Goal: Task Accomplishment & Management: Complete application form

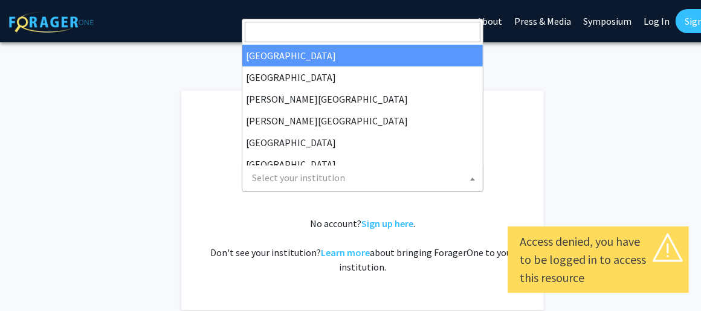
click at [473, 175] on span at bounding box center [473, 179] width 12 height 27
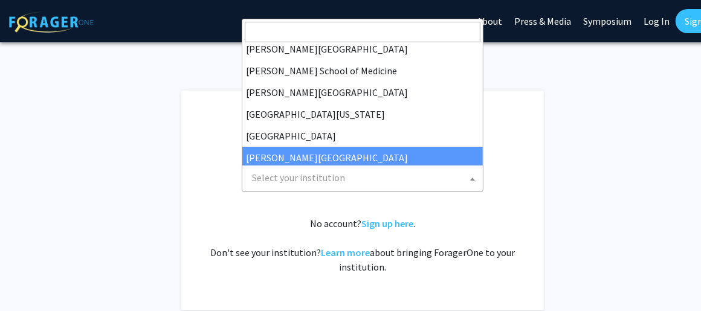
scroll to position [302, 0]
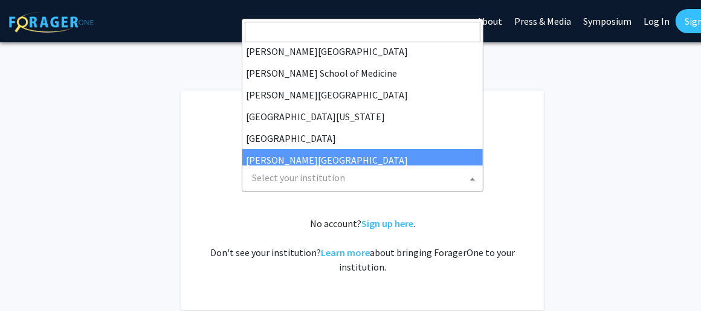
select select "24"
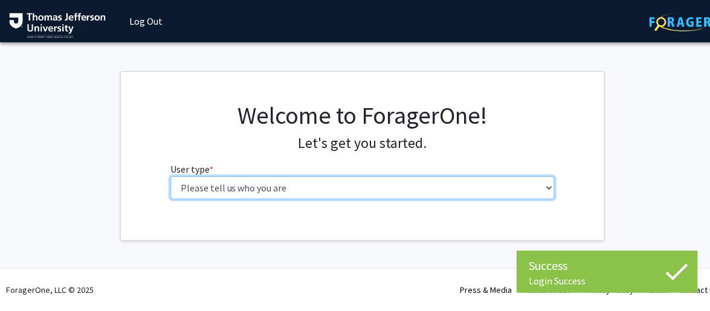
click at [550, 183] on select "Please tell us who you are Undergraduate Student Master's Student Doctoral Cand…" at bounding box center [362, 188] width 385 height 23
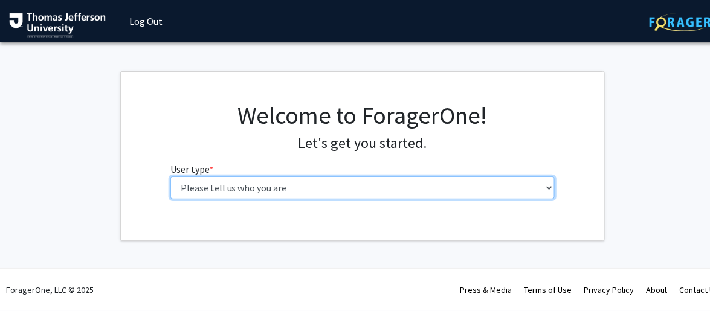
select select "5: faculty"
click at [170, 177] on select "Please tell us who you are Undergraduate Student Master's Student Doctoral Cand…" at bounding box center [362, 188] width 385 height 23
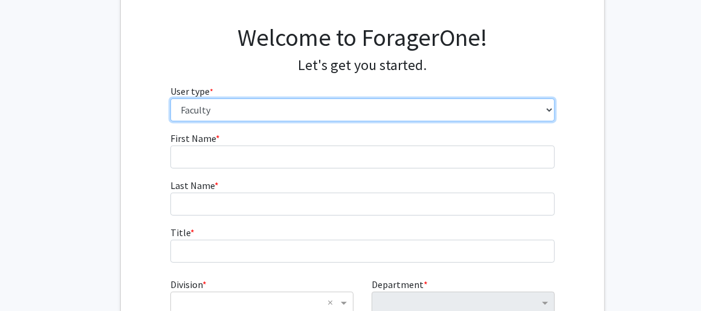
scroll to position [121, 0]
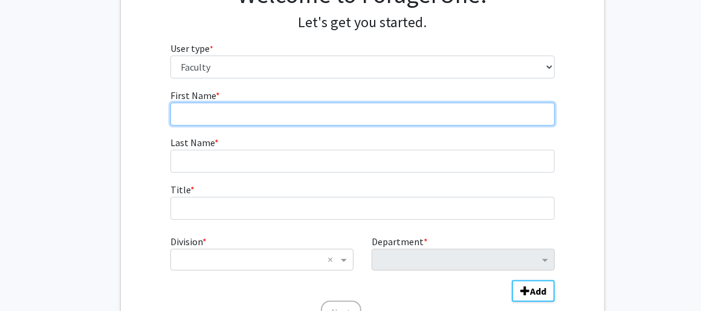
click at [219, 109] on input "First Name * required" at bounding box center [362, 114] width 385 height 23
type input "[PERSON_NAME]"
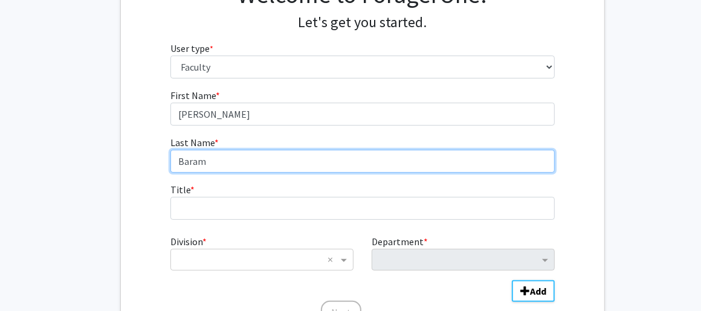
type input "Baram"
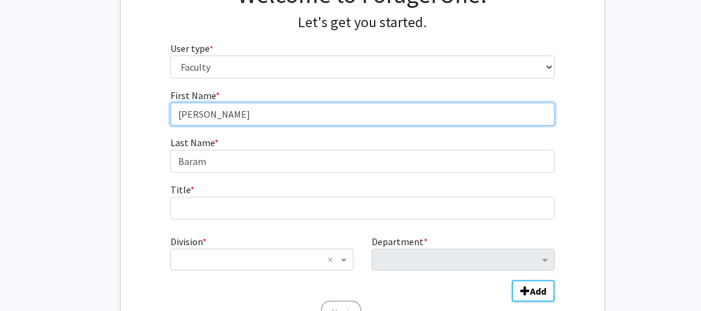
drag, startPoint x: 218, startPoint y: 118, endPoint x: 201, endPoint y: 117, distance: 16.4
click at [201, 117] on input "[PERSON_NAME]" at bounding box center [362, 114] width 385 height 23
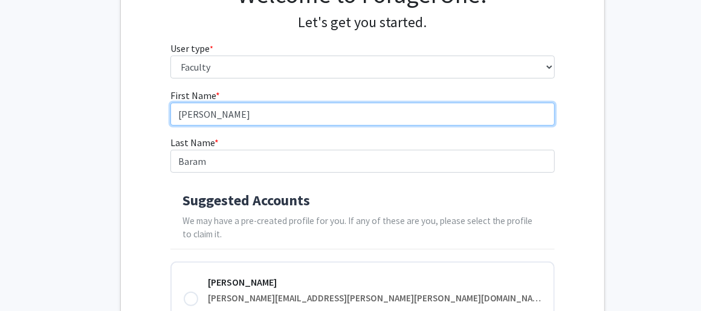
type input "[PERSON_NAME]"
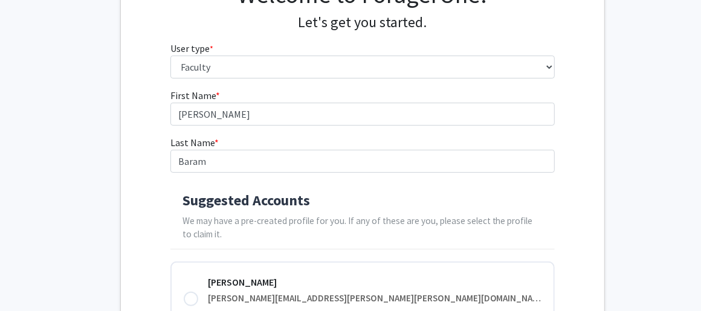
click at [173, 207] on div "Suggested Accounts We may have a pre-created profile for you. If any of these a…" at bounding box center [362, 217] width 385 height 65
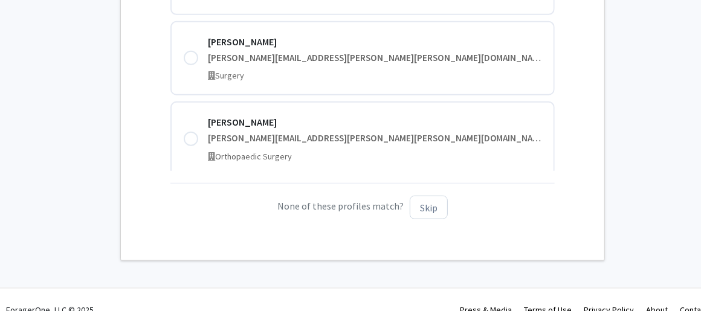
scroll to position [502, 0]
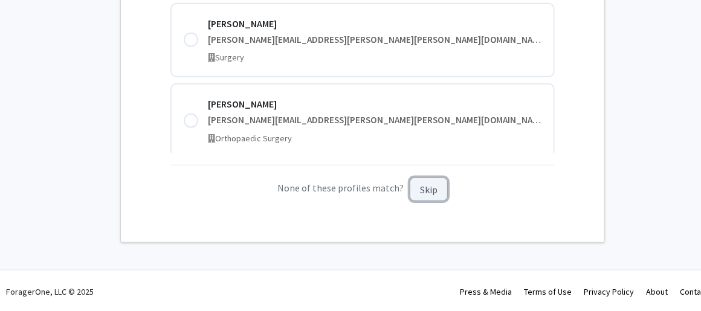
click at [422, 193] on button "Skip" at bounding box center [429, 190] width 38 height 24
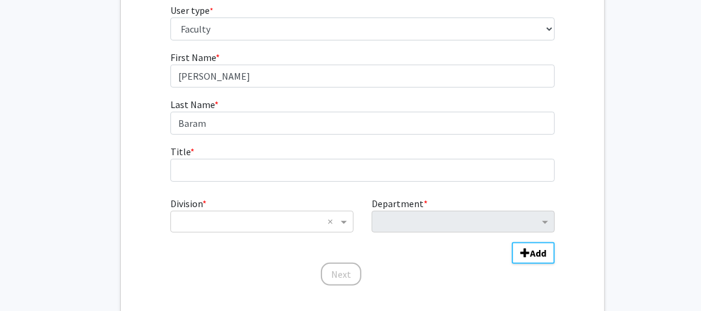
scroll to position [176, 0]
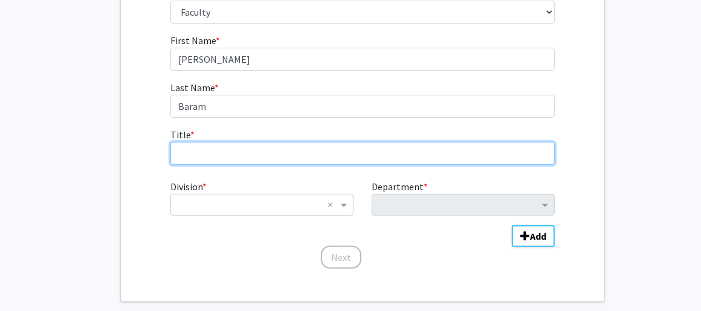
click at [209, 154] on input "Title * required" at bounding box center [362, 153] width 385 height 23
type input "Director Inpatient Clinical Research"
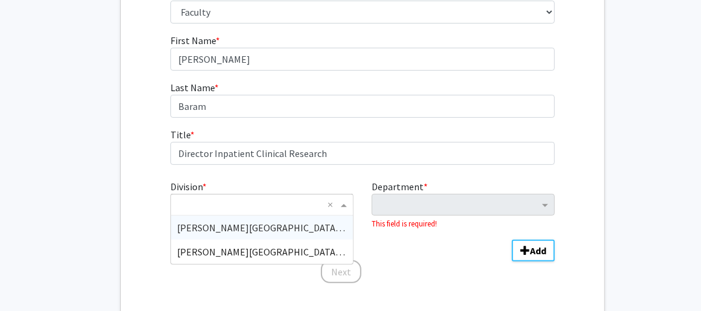
click at [345, 203] on span "Division" at bounding box center [345, 205] width 15 height 15
click at [275, 244] on div "[PERSON_NAME][GEOGRAPHIC_DATA] (TJU)" at bounding box center [262, 252] width 182 height 24
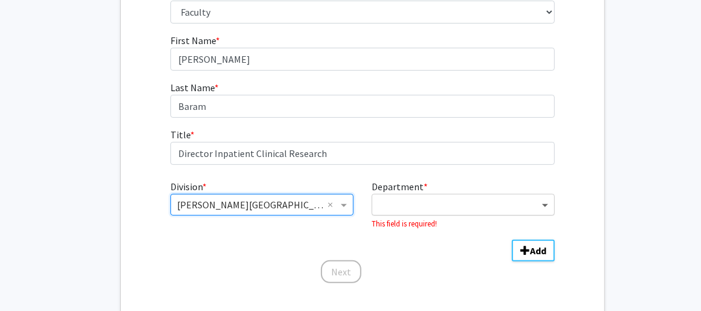
click at [547, 203] on span "Department" at bounding box center [546, 205] width 15 height 15
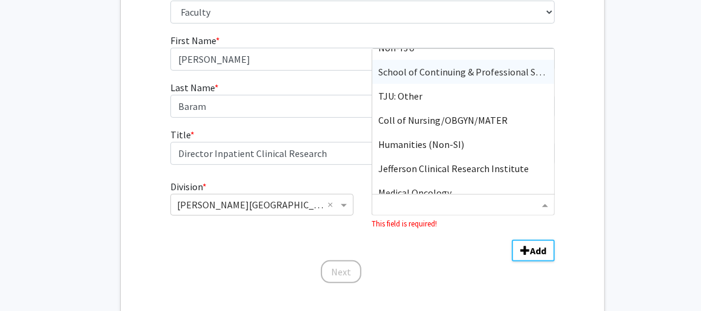
scroll to position [363, 0]
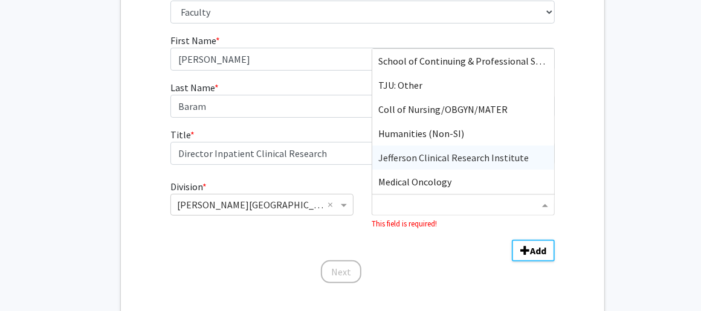
click at [478, 157] on span "Jefferson Clinical Research Institute" at bounding box center [453, 158] width 151 height 12
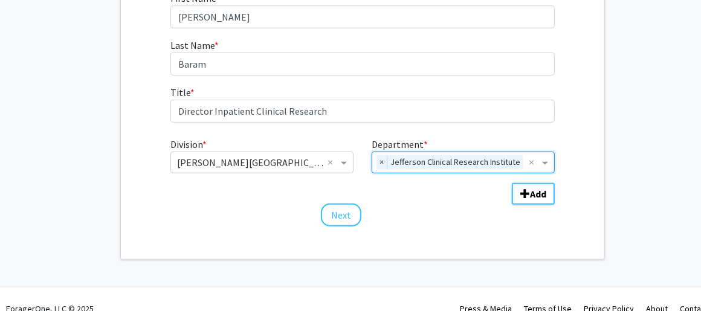
scroll to position [236, 0]
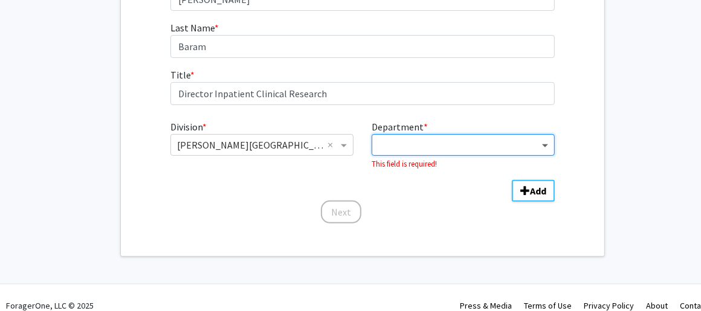
click at [544, 143] on span "Department" at bounding box center [546, 145] width 15 height 15
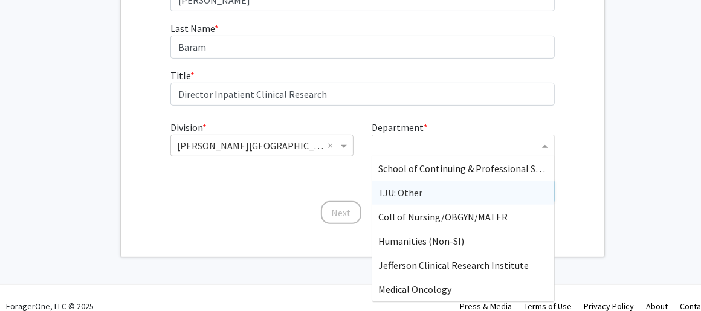
scroll to position [250, 0]
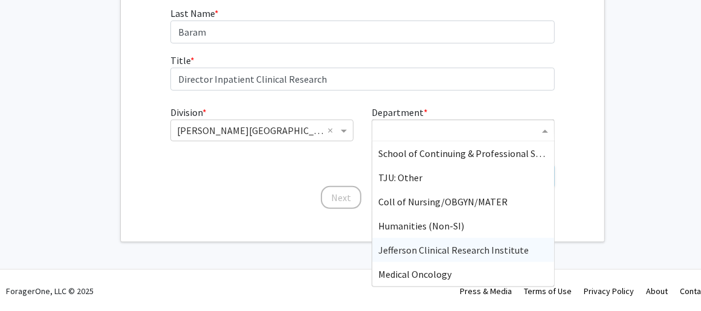
click at [433, 250] on span "Jefferson Clinical Research Institute" at bounding box center [453, 250] width 151 height 12
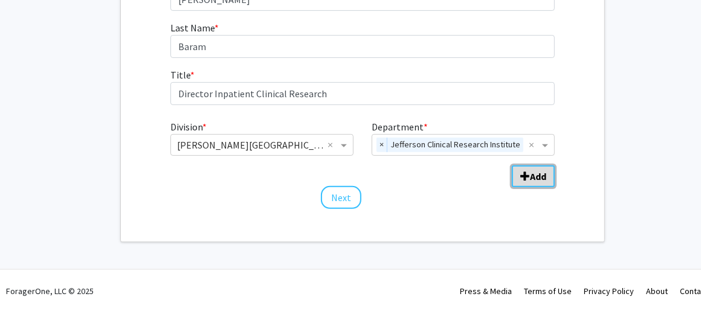
click at [535, 175] on b "Add" at bounding box center [538, 176] width 16 height 12
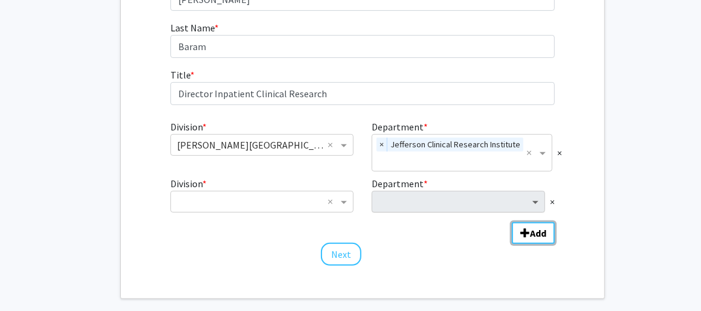
click at [539, 196] on span "Department" at bounding box center [537, 202] width 15 height 15
click at [345, 198] on span "Division" at bounding box center [345, 202] width 15 height 15
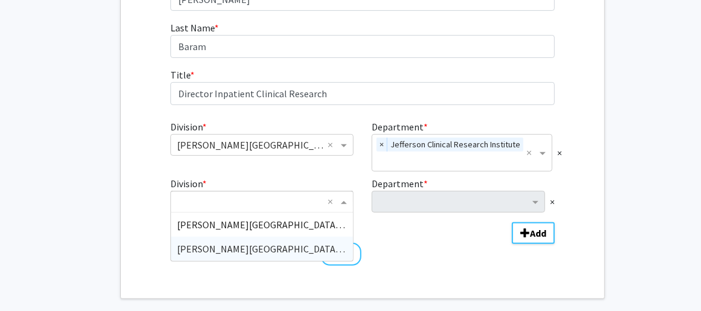
click at [255, 249] on span "[PERSON_NAME][GEOGRAPHIC_DATA] (TJU)" at bounding box center [270, 249] width 186 height 12
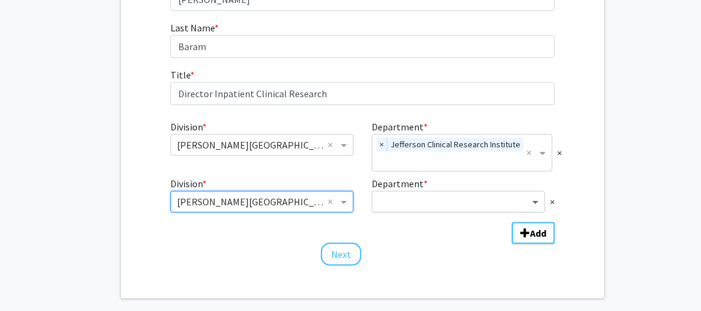
click at [533, 198] on span "Department" at bounding box center [537, 202] width 15 height 15
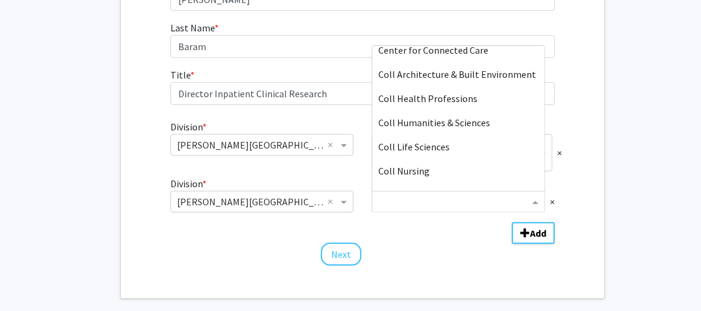
scroll to position [0, 0]
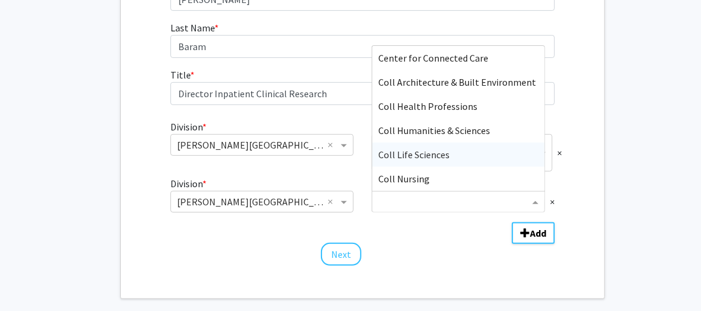
click at [420, 244] on div "Next" at bounding box center [362, 249] width 385 height 12
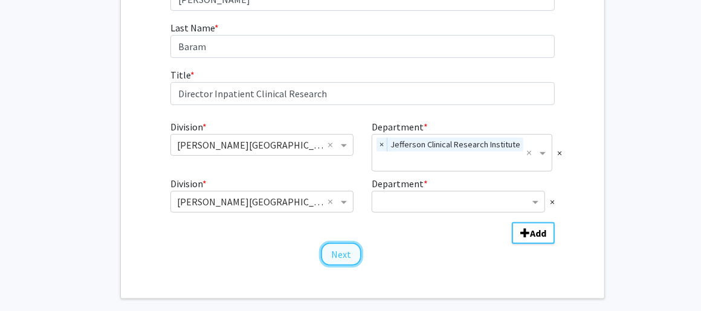
click at [338, 249] on button "Next" at bounding box center [341, 254] width 41 height 23
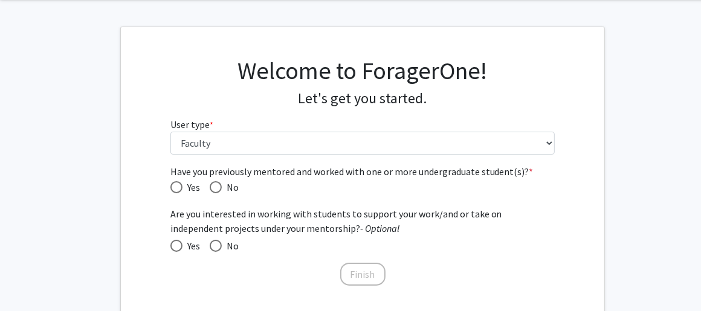
scroll to position [60, 0]
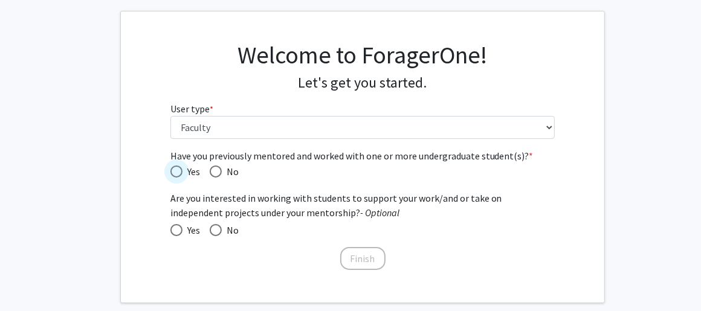
click at [176, 168] on span "Have you previously mentored and worked with one or more undergraduate student(…" at bounding box center [176, 172] width 12 height 12
click at [176, 168] on input "Yes" at bounding box center [176, 172] width 12 height 12
radio input "true"
click at [186, 229] on span "Yes" at bounding box center [192, 230] width 18 height 15
click at [183, 229] on input "Yes" at bounding box center [176, 230] width 12 height 12
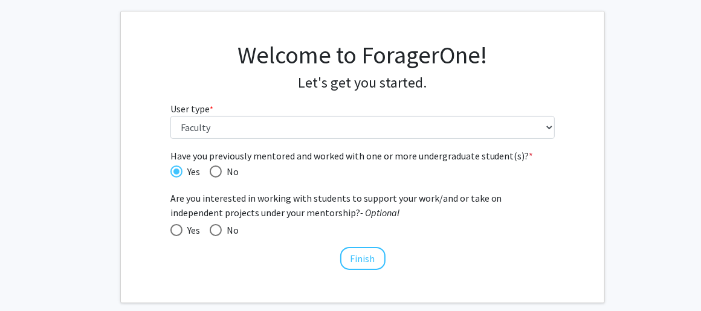
radio input "true"
click at [373, 256] on button "Finish" at bounding box center [362, 258] width 45 height 23
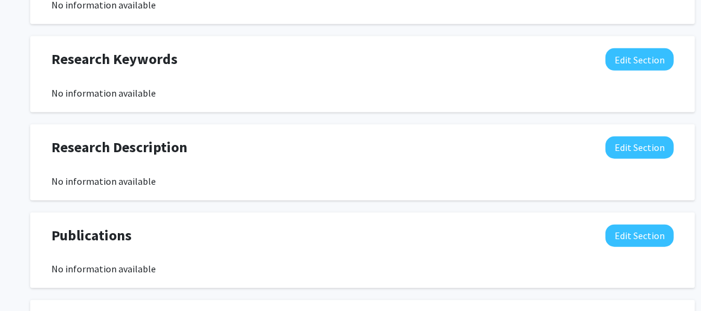
scroll to position [544, 0]
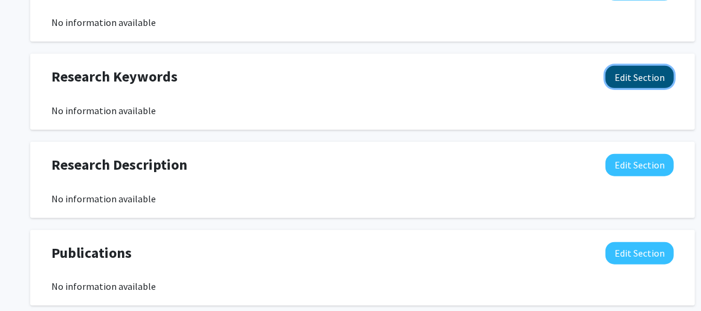
click at [637, 76] on button "Edit Section" at bounding box center [640, 77] width 68 height 22
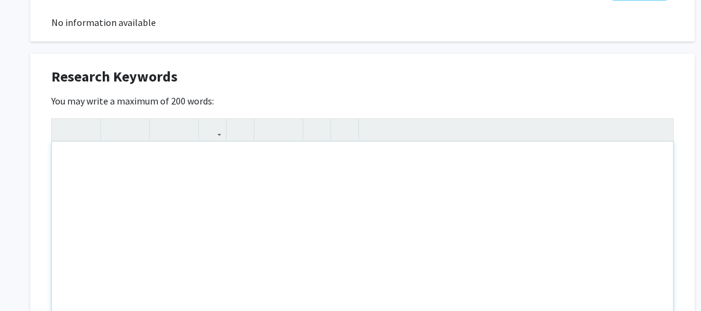
click at [161, 160] on div "Note to users with screen readers: Please deactivate our accessibility plugin f…" at bounding box center [363, 232] width 622 height 181
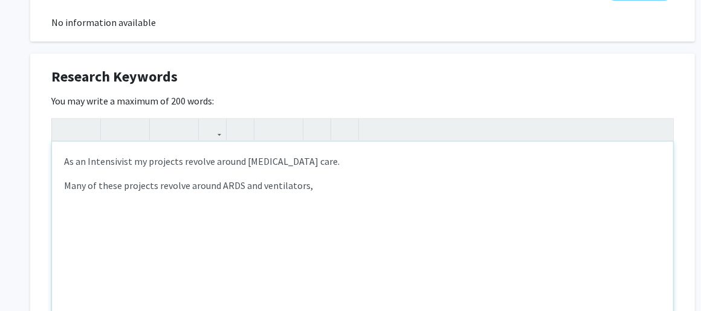
drag, startPoint x: 308, startPoint y: 186, endPoint x: 51, endPoint y: 185, distance: 257.0
click at [52, 185] on div "As an Intensivist my projects revolve around [MEDICAL_DATA] care. Many of these…" at bounding box center [363, 232] width 622 height 181
type textarea "<p>As an Intensivist my projects revolve around [MEDICAL_DATA] care.</p><p>Key …"
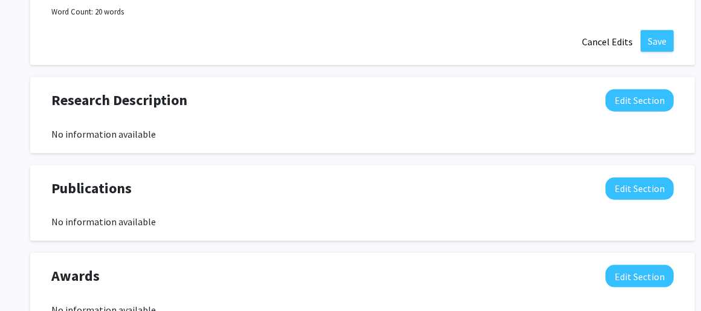
scroll to position [784, 0]
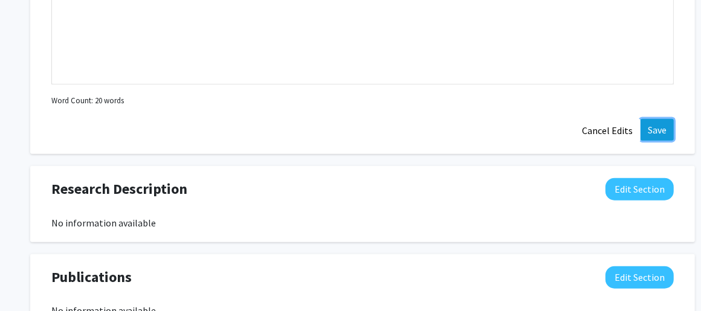
click at [651, 121] on button "Save" at bounding box center [657, 130] width 33 height 22
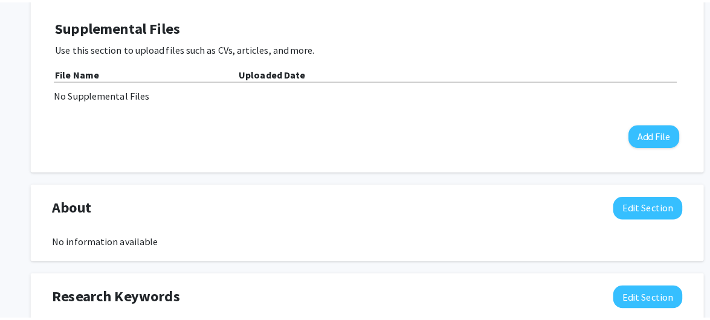
scroll to position [313, 0]
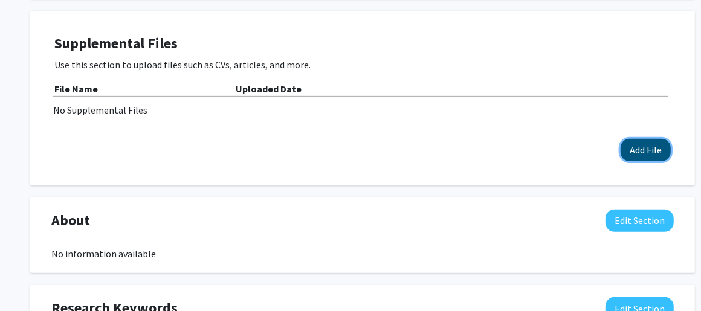
click at [646, 147] on button "Add File" at bounding box center [646, 150] width 50 height 22
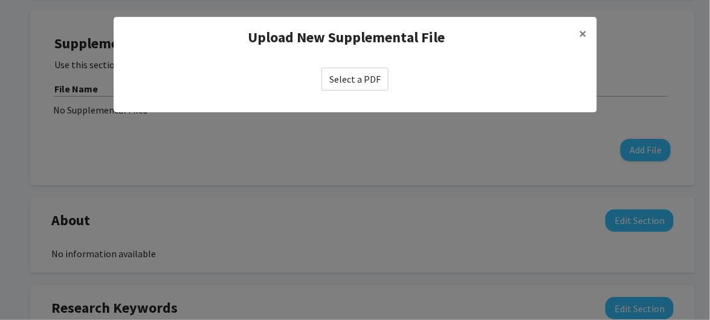
click at [342, 79] on label "Select a PDF" at bounding box center [355, 79] width 67 height 23
click at [0, 0] on input "Select a PDF" at bounding box center [0, 0] width 0 height 0
click at [360, 82] on label "Select a PDF" at bounding box center [355, 79] width 67 height 23
click at [0, 0] on input "Select a PDF" at bounding box center [0, 0] width 0 height 0
click at [345, 80] on label "Select a PDF" at bounding box center [355, 79] width 67 height 23
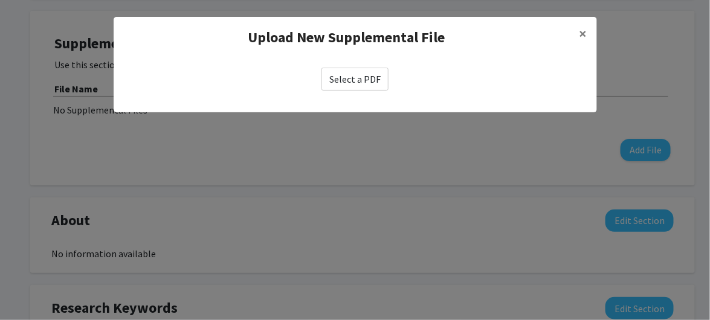
click at [0, 0] on input "Select a PDF" at bounding box center [0, 0] width 0 height 0
click at [352, 75] on label "Select a PDF" at bounding box center [355, 79] width 67 height 23
click at [0, 0] on input "Select a PDF" at bounding box center [0, 0] width 0 height 0
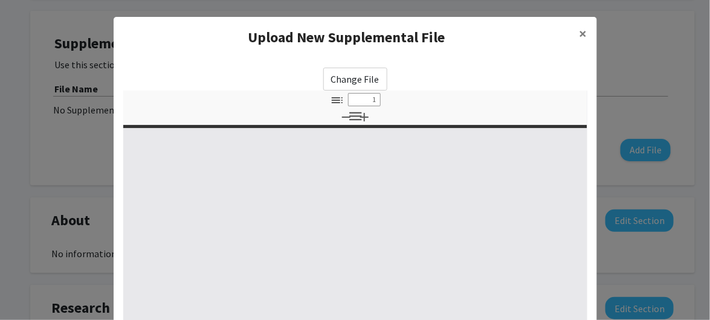
select select "custom"
type input "0"
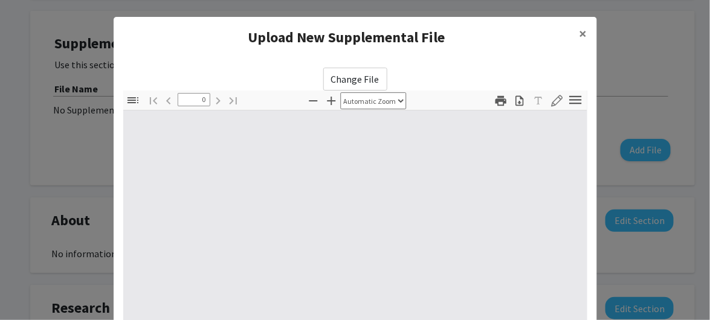
select select "custom"
type input "1"
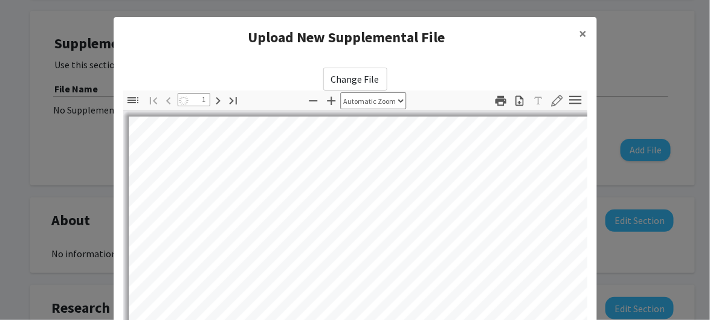
select select "auto"
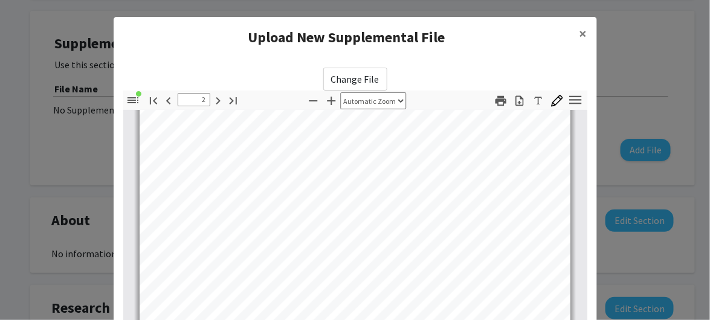
scroll to position [1088, 0]
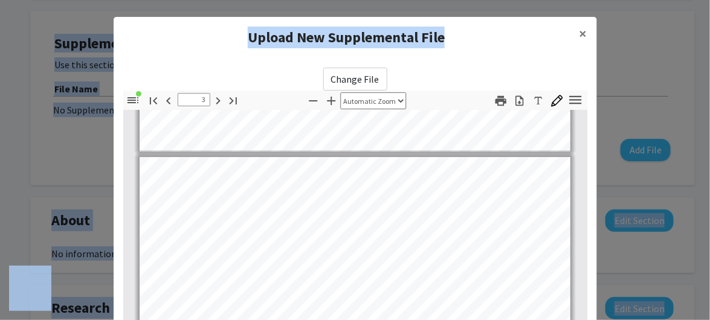
drag, startPoint x: 521, startPoint y: 25, endPoint x: 510, endPoint y: -15, distance: 41.2
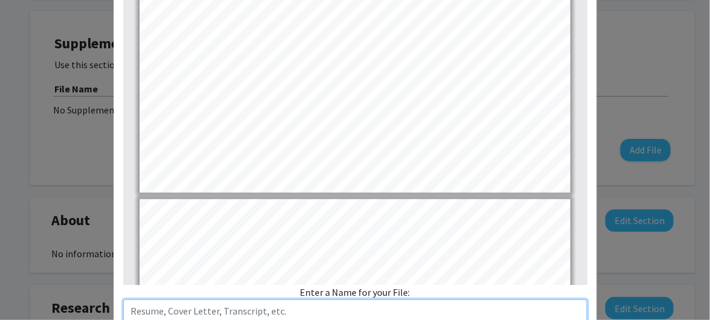
scroll to position [130, 0]
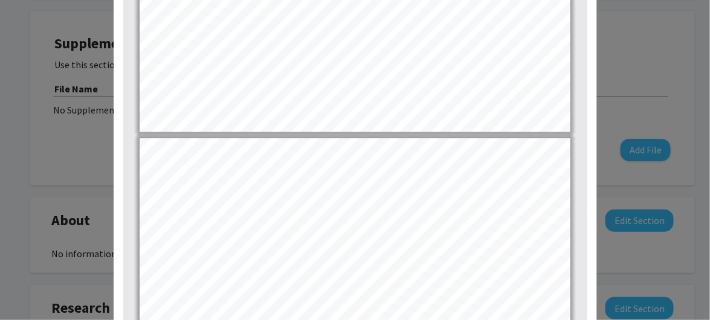
type input "7"
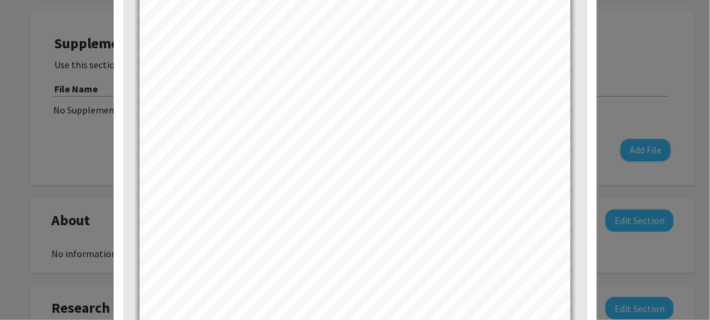
scroll to position [3450, 0]
drag, startPoint x: 459, startPoint y: 246, endPoint x: 83, endPoint y: 148, distance: 388.2
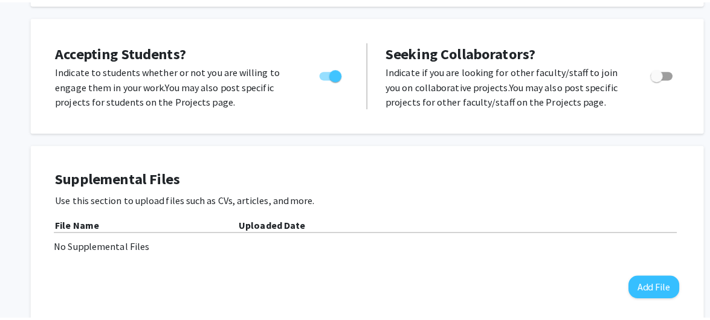
scroll to position [242, 0]
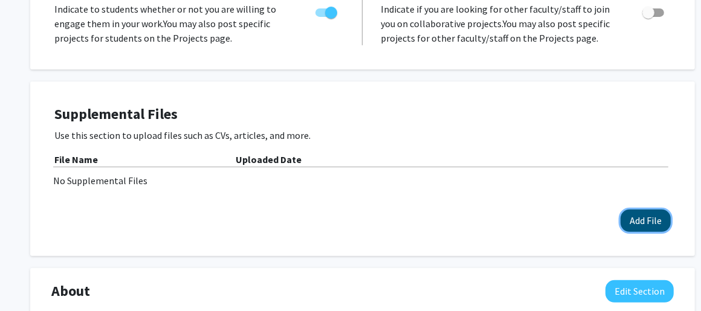
click at [648, 219] on button "Add File" at bounding box center [646, 221] width 50 height 22
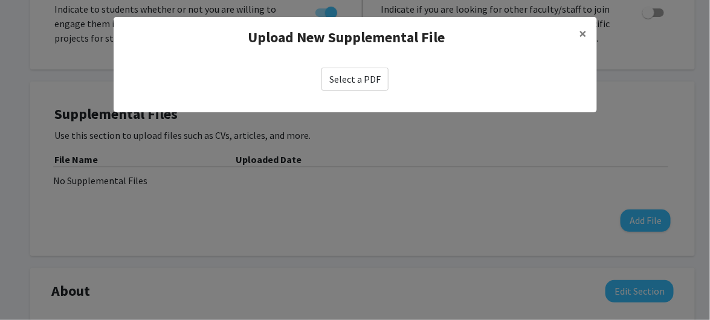
click at [360, 77] on label "Select a PDF" at bounding box center [355, 79] width 67 height 23
click at [0, 0] on input "Select a PDF" at bounding box center [0, 0] width 0 height 0
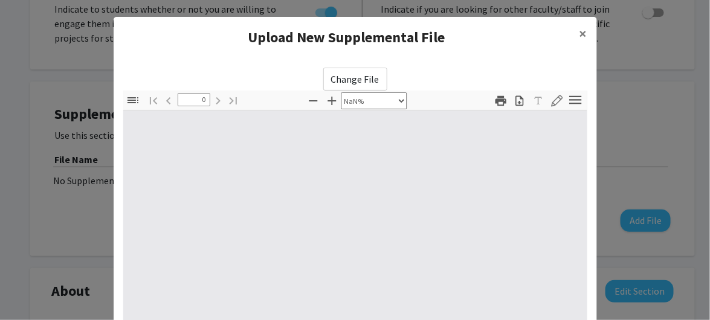
select select "auto"
type input "1"
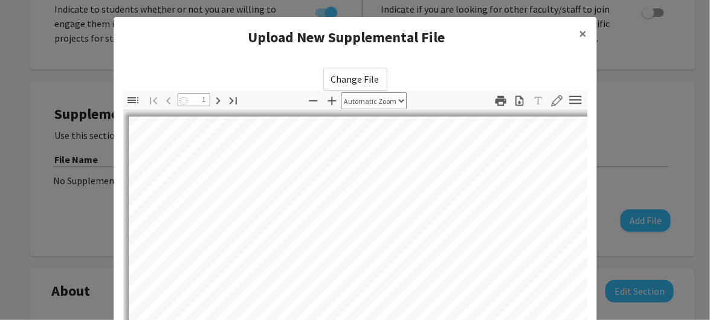
select select "auto"
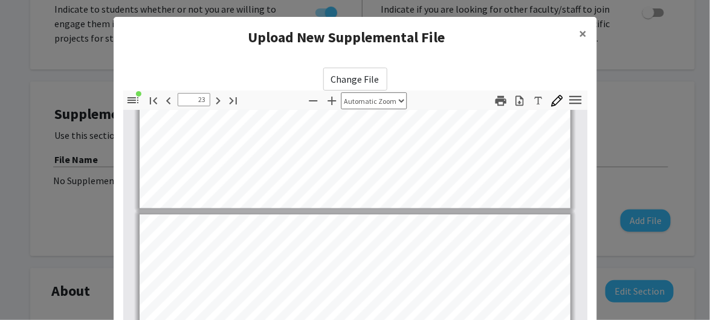
scroll to position [12662, 0]
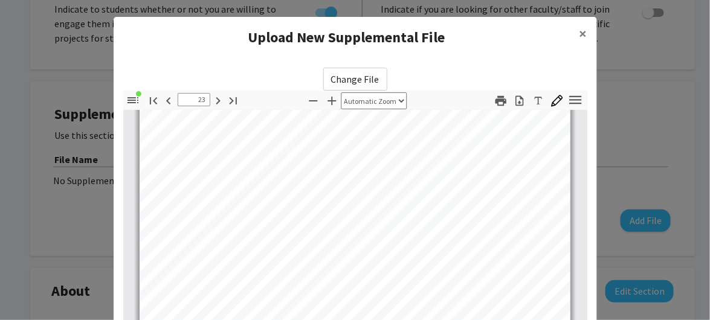
drag, startPoint x: 485, startPoint y: 41, endPoint x: 486, endPoint y: 15, distance: 26.0
click at [486, 15] on modal-container "Upload New Supplemental File × Change File Thumbnails Document Outline Attachme…" at bounding box center [355, 160] width 710 height 320
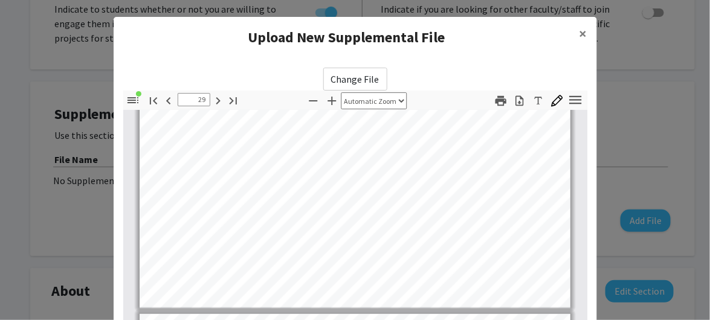
type input "30"
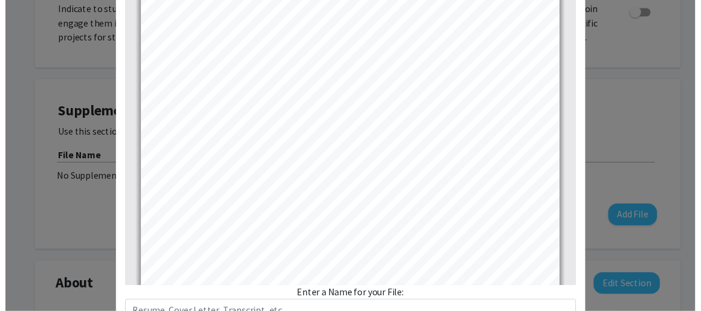
scroll to position [251, 0]
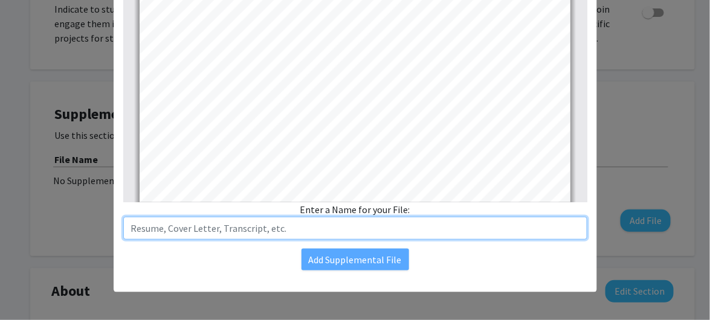
click at [224, 229] on input "text" at bounding box center [355, 228] width 464 height 23
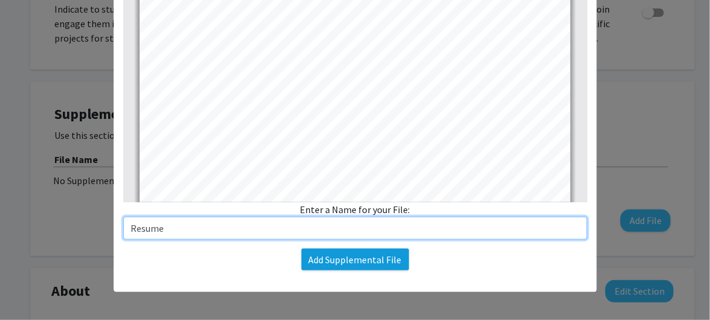
type input "Resume"
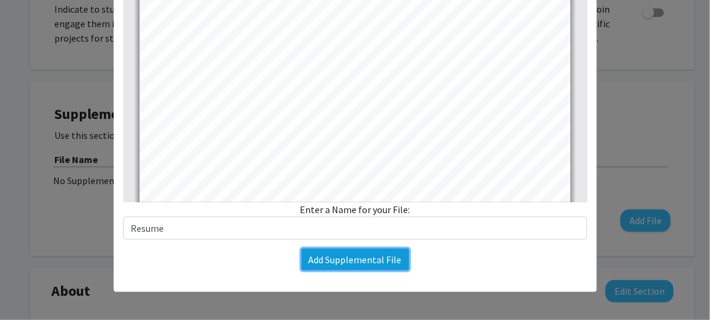
click at [312, 259] on button "Add Supplemental File" at bounding box center [356, 260] width 108 height 22
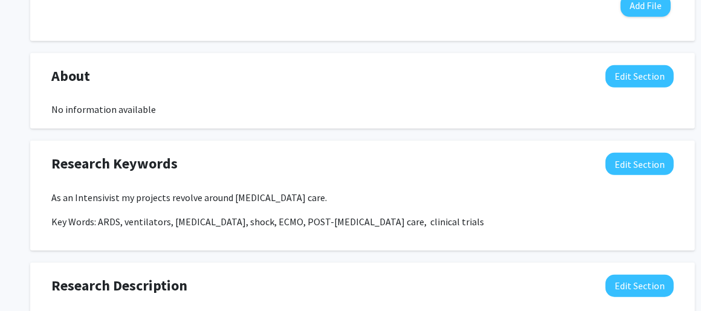
scroll to position [484, 0]
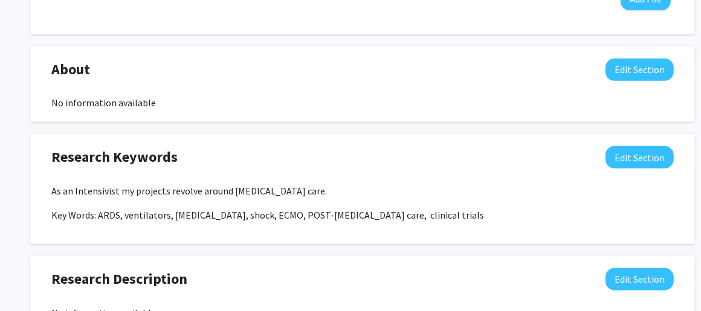
click at [274, 193] on p "As an Intensivist my projects revolve around [MEDICAL_DATA] care." at bounding box center [362, 191] width 623 height 15
click at [634, 67] on button "Edit Section" at bounding box center [640, 70] width 68 height 22
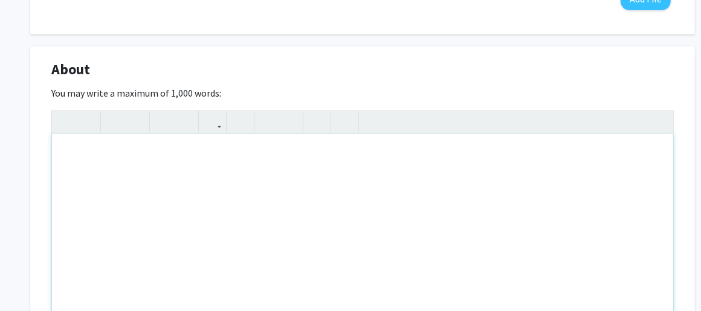
click at [100, 155] on div "Note to users with screen readers: Please deactivate our accessibility plugin f…" at bounding box center [363, 224] width 622 height 181
type textarea "A"
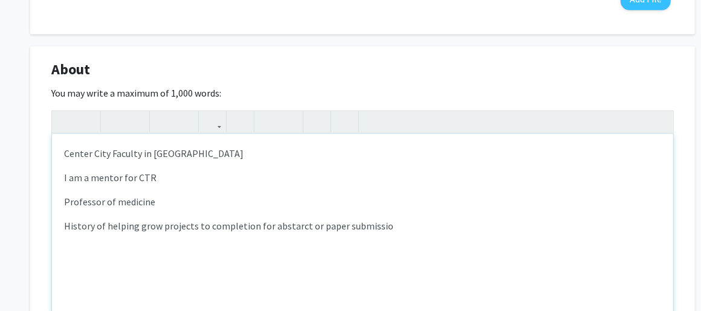
type textarea "<p>Center City Faculty in [MEDICAL_DATA]</p><p>I am a mentor for CTR</p><p>Prof…"
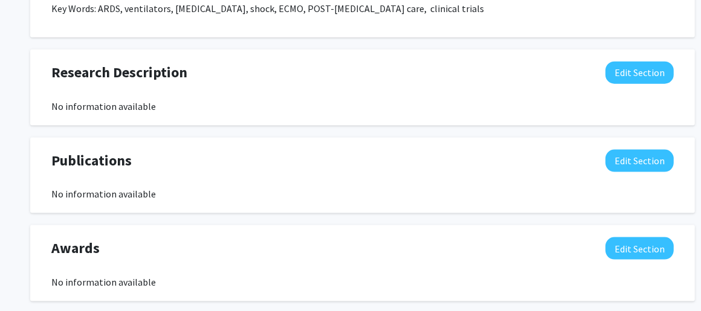
scroll to position [958, 0]
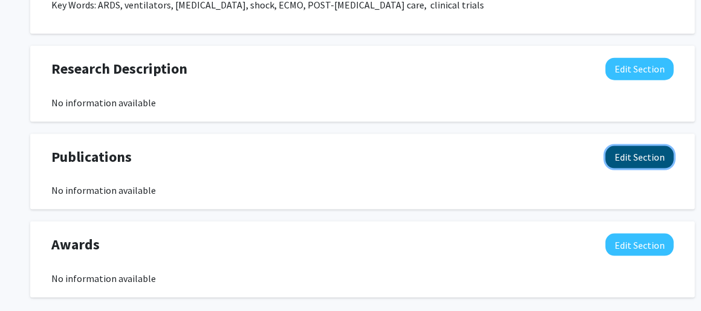
click at [655, 151] on button "Edit Section" at bounding box center [640, 157] width 68 height 22
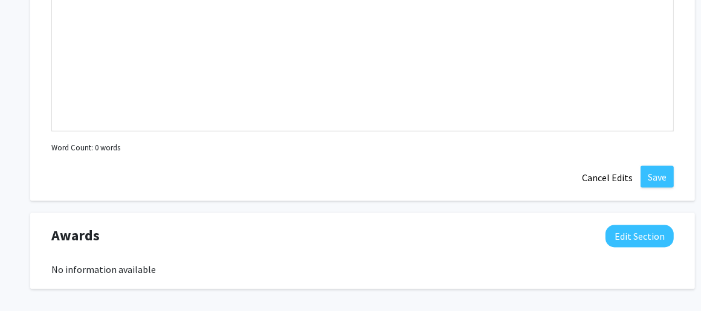
scroll to position [1049, 0]
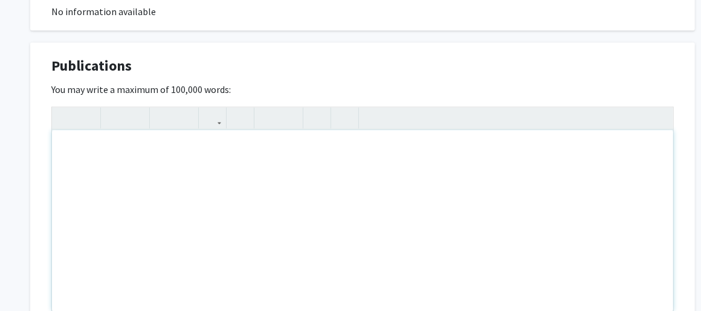
click at [114, 171] on div "Note to users with screen readers: Please deactivate our accessibility plugin f…" at bounding box center [363, 221] width 622 height 181
type textarea "Please see CV for publications and their links"
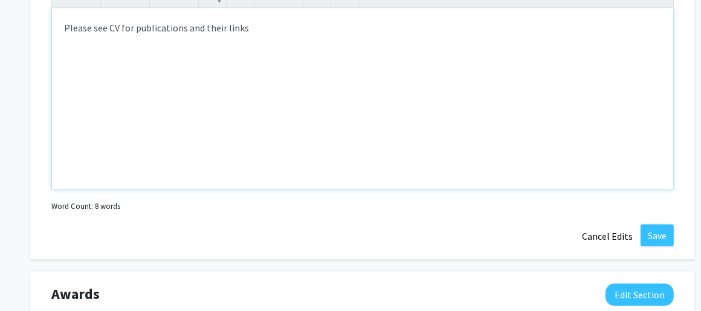
scroll to position [1281, 0]
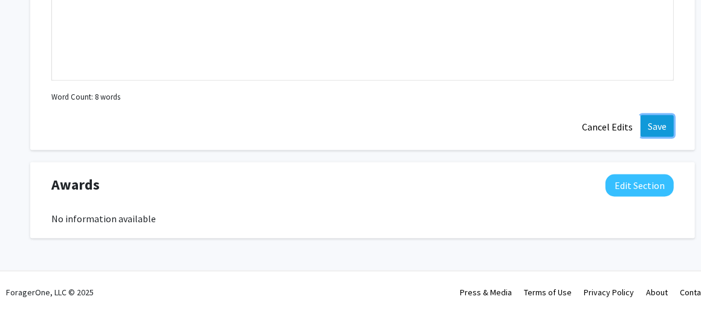
click at [654, 126] on button "Save" at bounding box center [657, 126] width 33 height 22
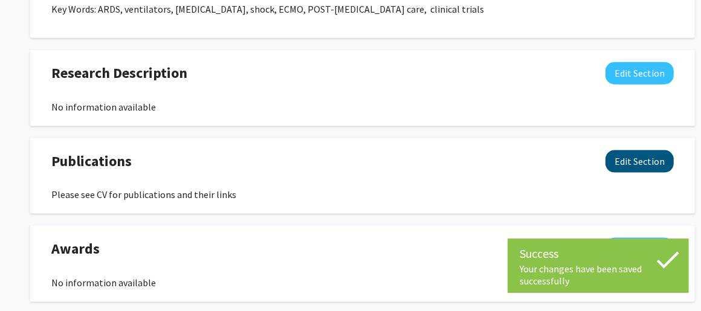
scroll to position [958, 0]
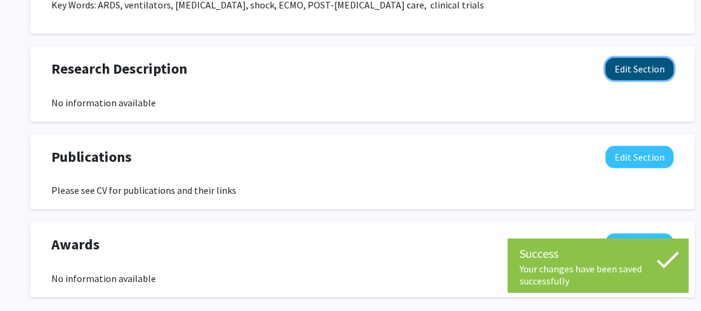
click at [644, 66] on button "Edit Section" at bounding box center [640, 69] width 68 height 22
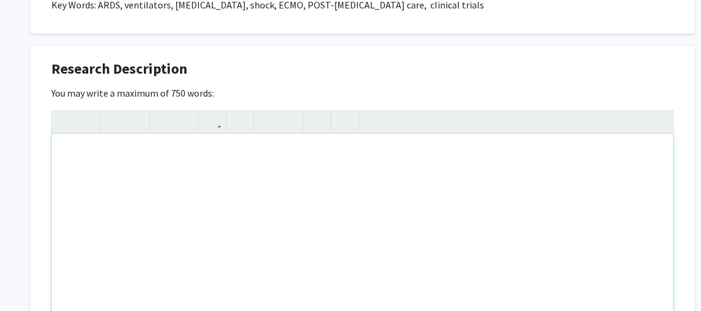
click at [226, 180] on div "Note to users with screen readers: Please deactivate our accessibility plugin f…" at bounding box center [363, 224] width 622 height 181
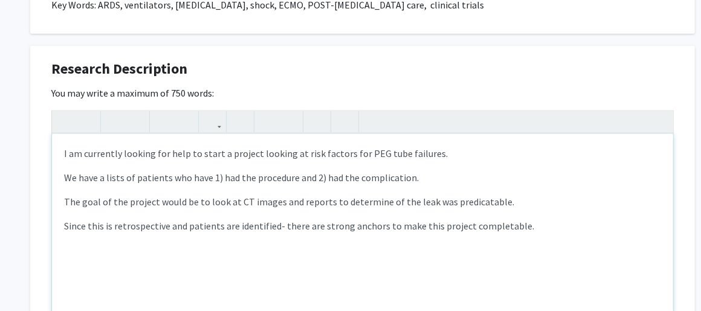
type textarea "<p>I am currently looking for help to start a project looking at risk factors f…"
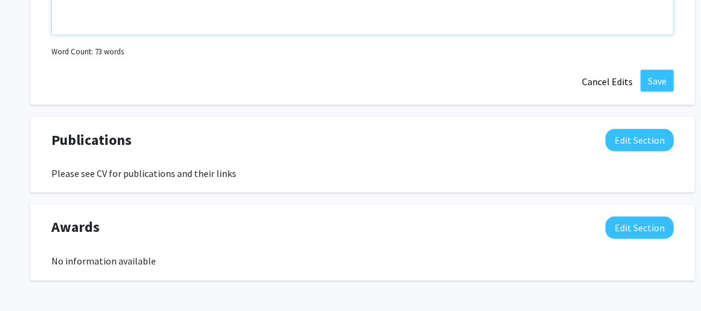
scroll to position [1220, 0]
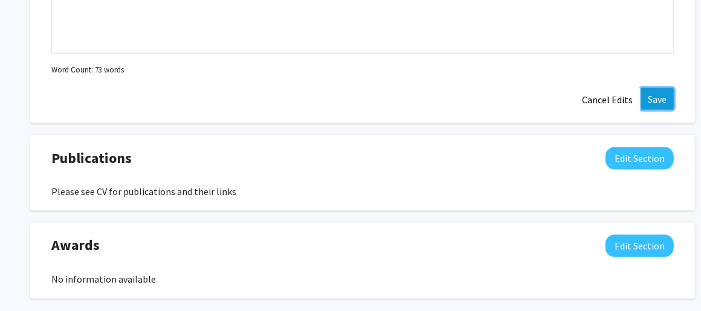
click at [654, 94] on button "Save" at bounding box center [657, 99] width 33 height 22
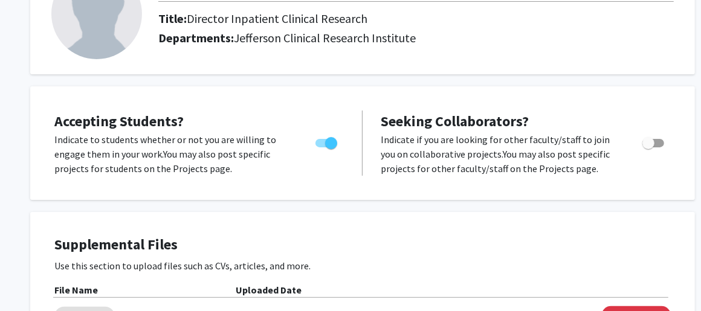
scroll to position [36, 0]
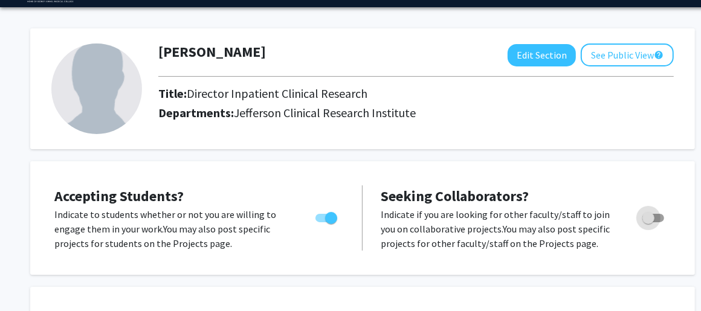
click at [648, 214] on span "Toggle" at bounding box center [649, 218] width 12 height 12
click at [648, 222] on input "Toggle" at bounding box center [648, 222] width 1 height 1
checkbox input "true"
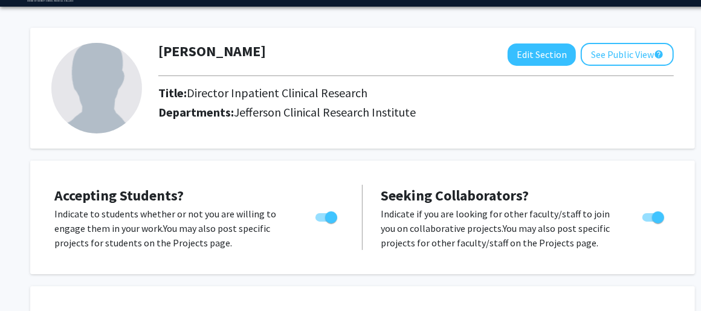
scroll to position [0, 0]
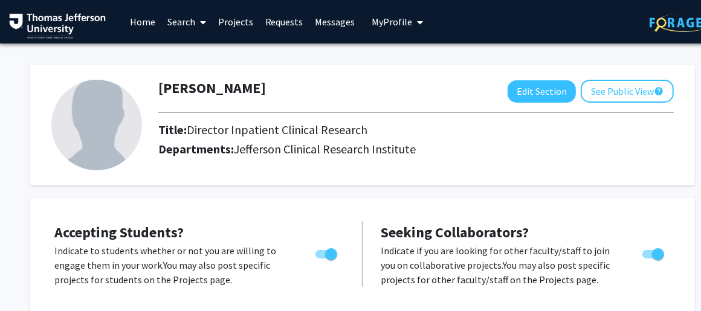
click at [240, 19] on link "Projects" at bounding box center [235, 22] width 47 height 42
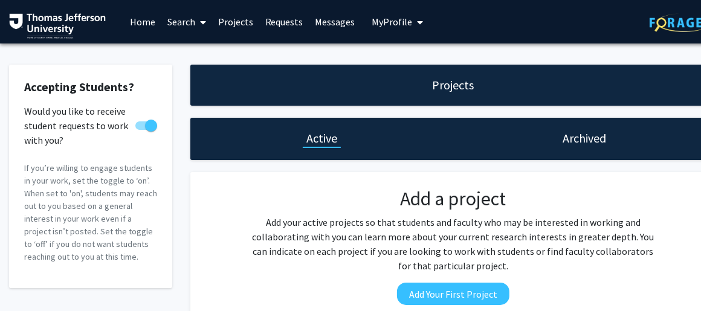
click at [145, 19] on link "Home" at bounding box center [142, 22] width 37 height 42
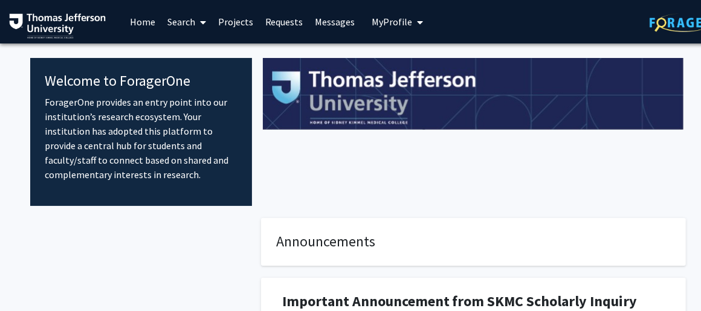
click at [400, 21] on span "My Profile" at bounding box center [392, 22] width 41 height 12
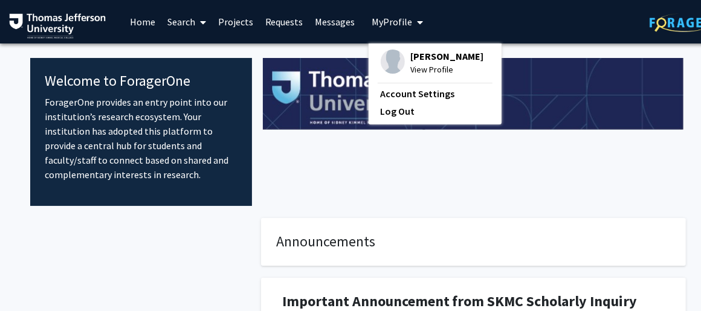
click at [433, 70] on span "View Profile" at bounding box center [447, 69] width 73 height 13
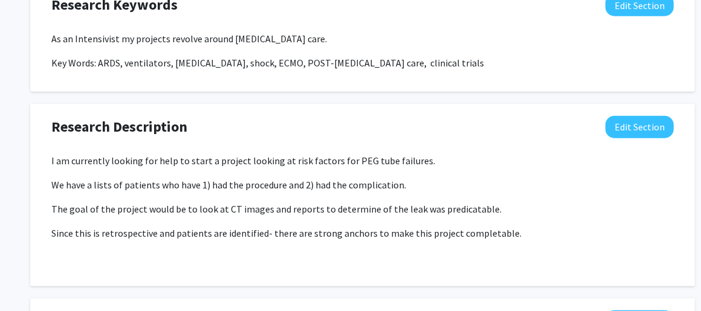
scroll to position [786, 0]
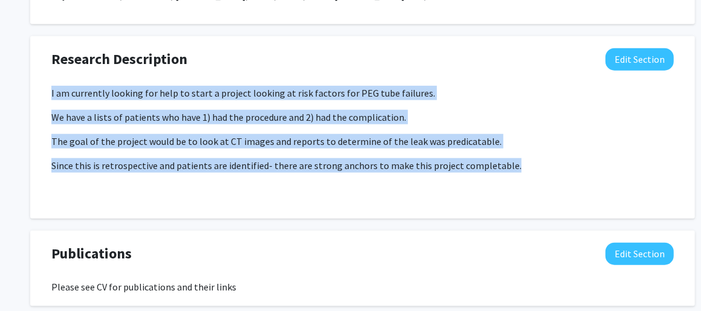
drag, startPoint x: 508, startPoint y: 168, endPoint x: 49, endPoint y: 89, distance: 466.3
click at [49, 89] on div "I am currently looking for help to start a project looking at risk factors for …" at bounding box center [362, 146] width 641 height 121
copy div "I am currently looking for help to start a project looking at risk factors for …"
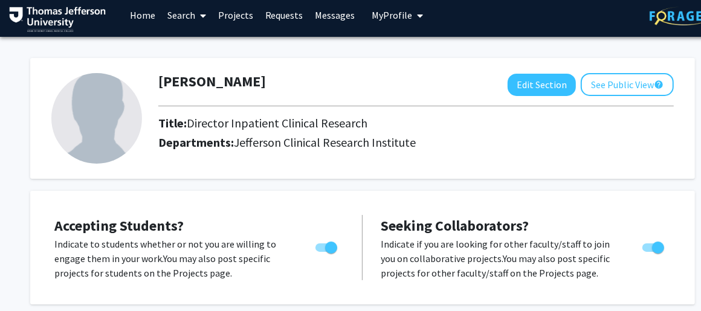
scroll to position [0, 0]
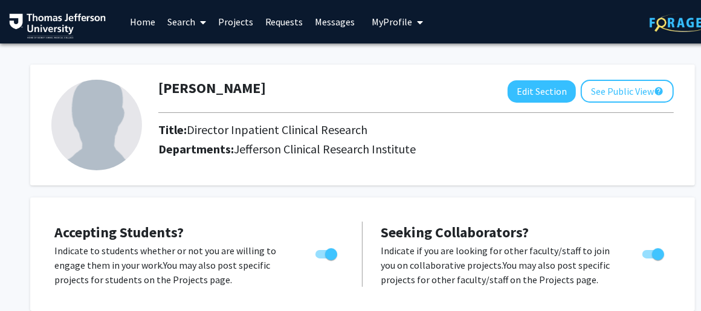
click at [235, 21] on link "Projects" at bounding box center [235, 22] width 47 height 42
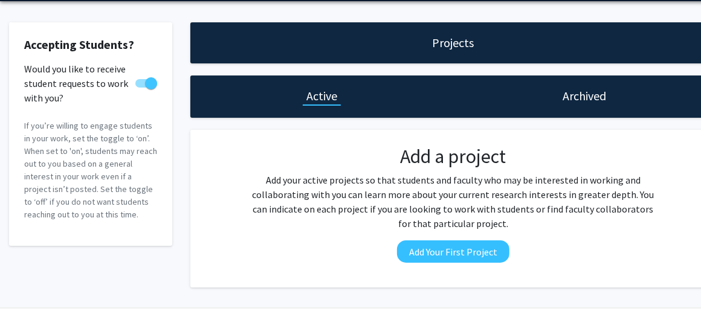
scroll to position [60, 0]
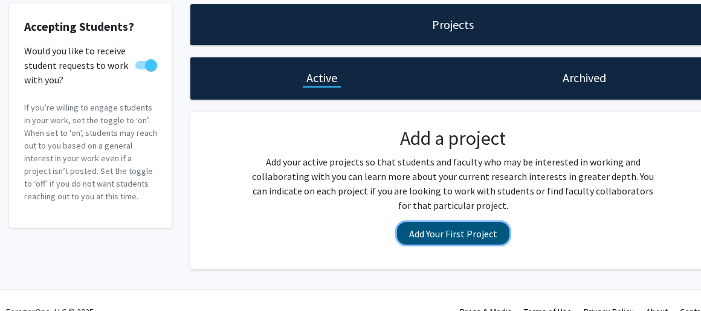
click at [454, 236] on button "Add Your First Project" at bounding box center [453, 233] width 112 height 22
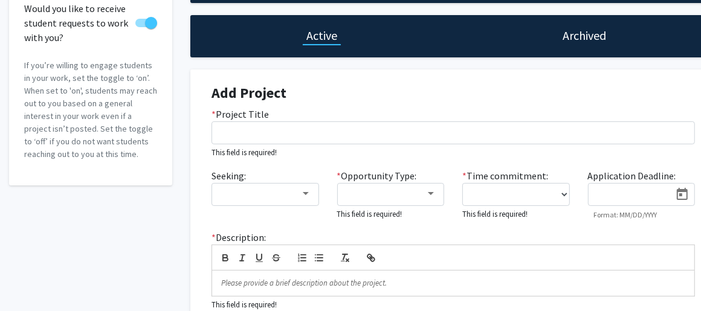
scroll to position [121, 0]
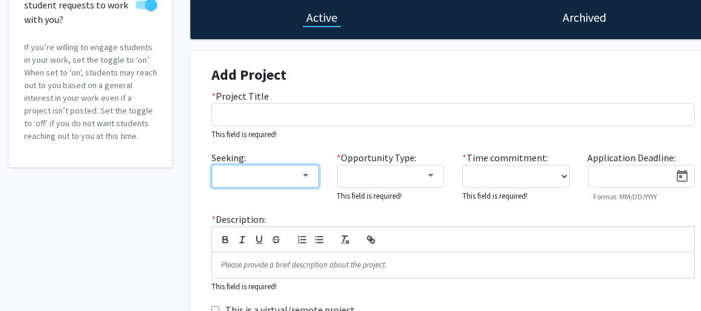
click at [306, 171] on div at bounding box center [305, 176] width 11 height 10
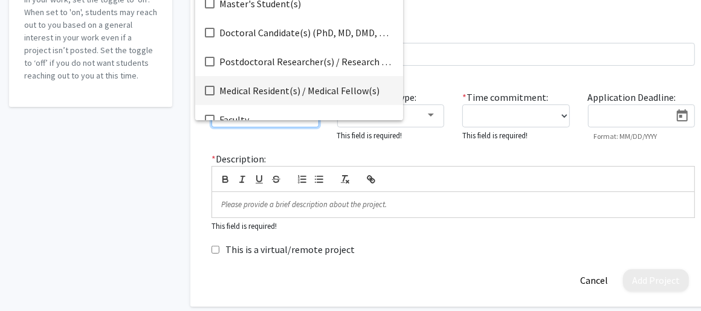
scroll to position [0, 0]
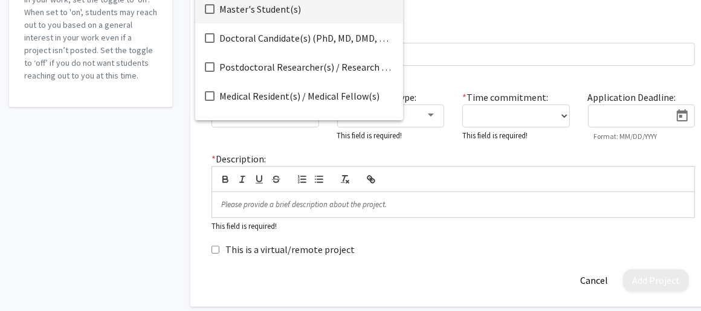
click at [210, 8] on mat-pseudo-checkbox at bounding box center [210, 9] width 10 height 10
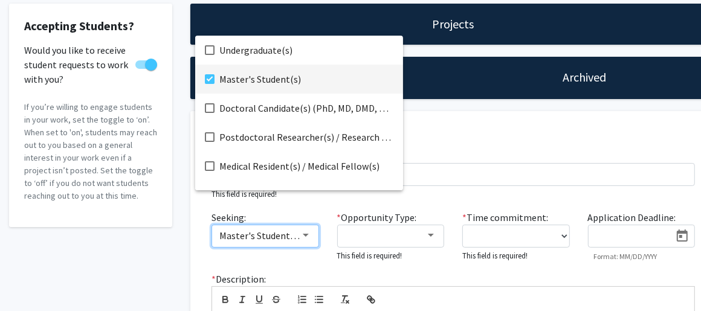
scroll to position [58, 0]
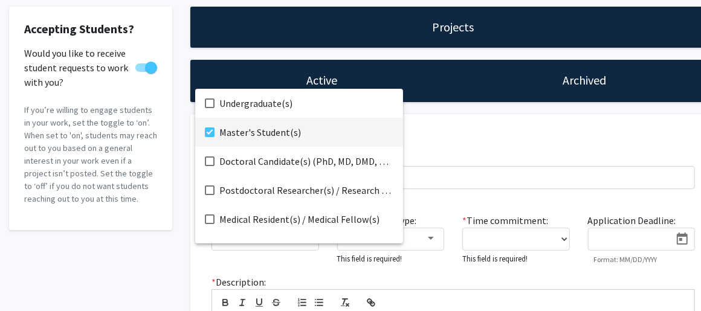
click at [427, 272] on div at bounding box center [350, 155] width 701 height 311
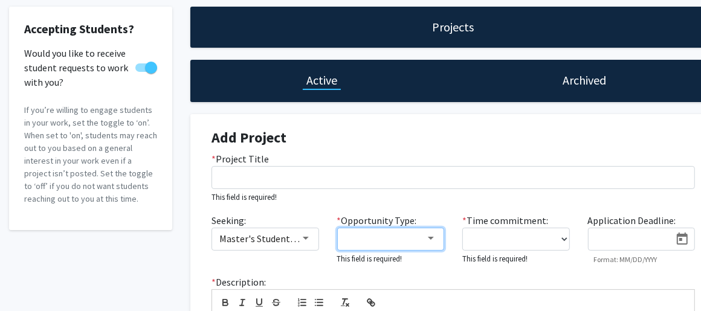
click at [430, 234] on div at bounding box center [431, 239] width 11 height 10
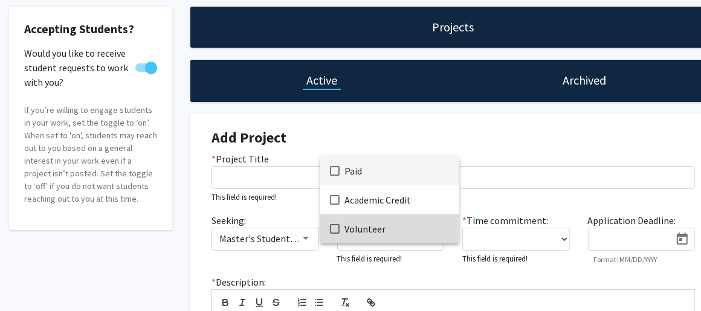
click at [337, 226] on mat-pseudo-checkbox at bounding box center [335, 229] width 10 height 10
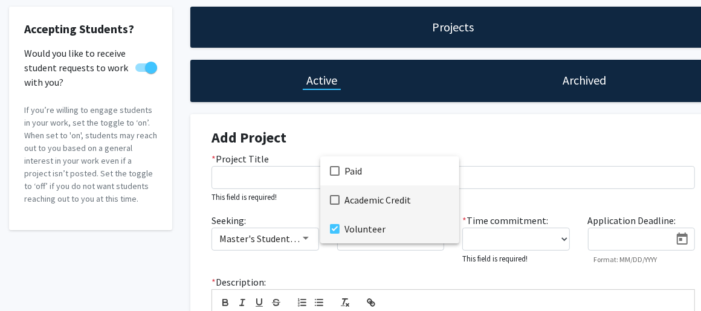
click at [332, 201] on mat-pseudo-checkbox at bounding box center [335, 200] width 10 height 10
click at [561, 233] on div at bounding box center [350, 155] width 701 height 311
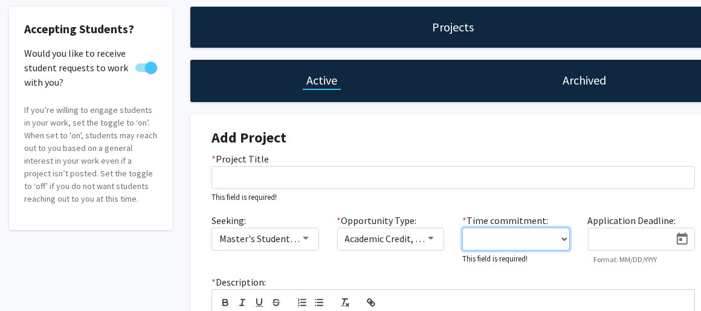
click at [561, 240] on select "0 - 5 hours/week 5 - 10 hours/week 10 - 15 hours/week 15 - 20 hours/week 20 - 3…" at bounding box center [517, 239] width 108 height 23
select select "0 - 5"
click at [463, 228] on select "0 - 5 hours/week 5 - 10 hours/week 10 - 15 hours/week 15 - 20 hours/week 20 - 3…" at bounding box center [517, 239] width 108 height 23
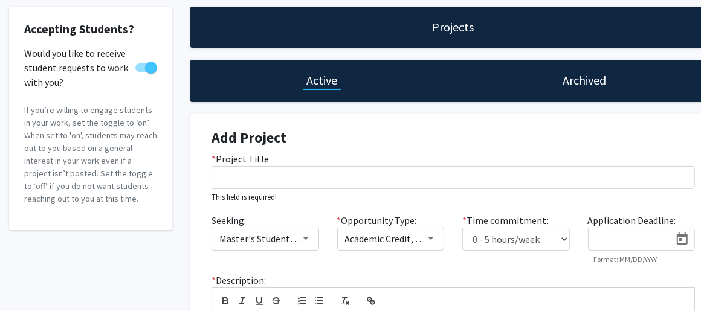
click at [680, 235] on icon "Open calendar" at bounding box center [682, 239] width 11 height 12
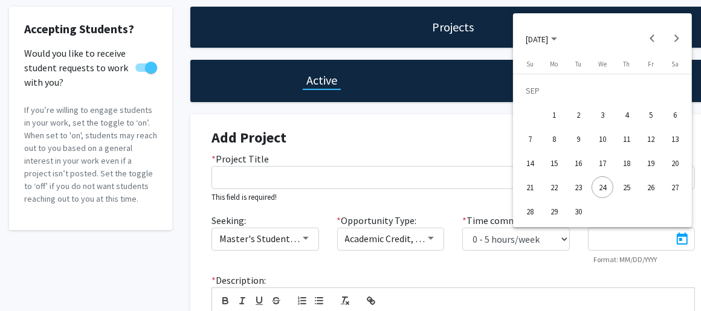
click at [584, 268] on div at bounding box center [350, 155] width 701 height 311
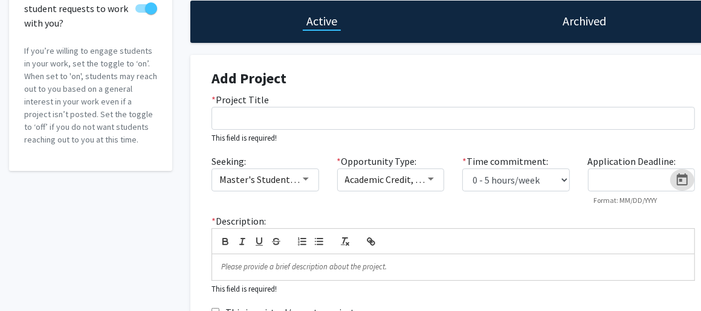
scroll to position [179, 0]
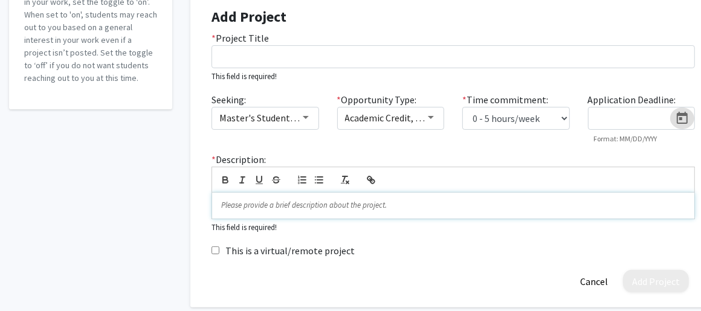
click at [249, 207] on p at bounding box center [453, 205] width 464 height 11
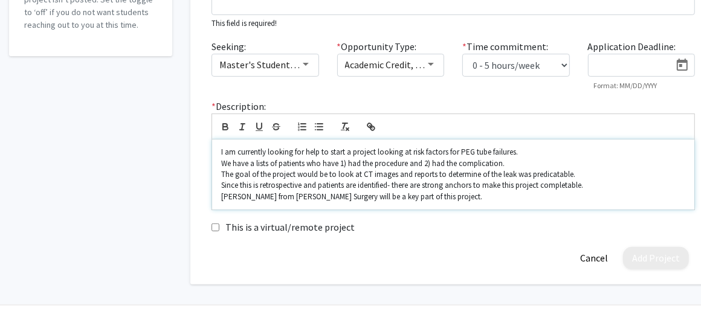
scroll to position [267, 0]
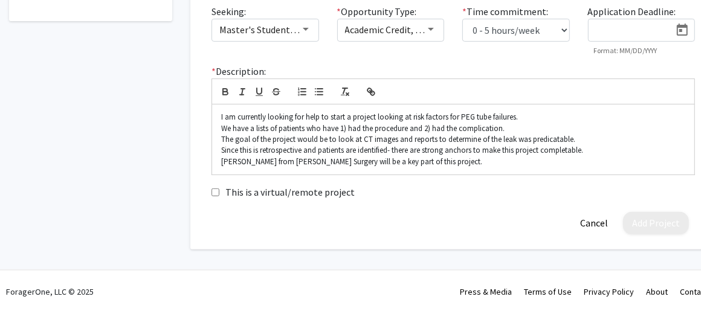
drag, startPoint x: 212, startPoint y: 188, endPoint x: 227, endPoint y: 198, distance: 17.4
click at [212, 189] on input "This is a virtual/remote project" at bounding box center [216, 193] width 8 height 8
checkbox input "true"
click at [446, 158] on p "[PERSON_NAME] from [PERSON_NAME] Surgery will be a key part of this project." at bounding box center [453, 162] width 464 height 11
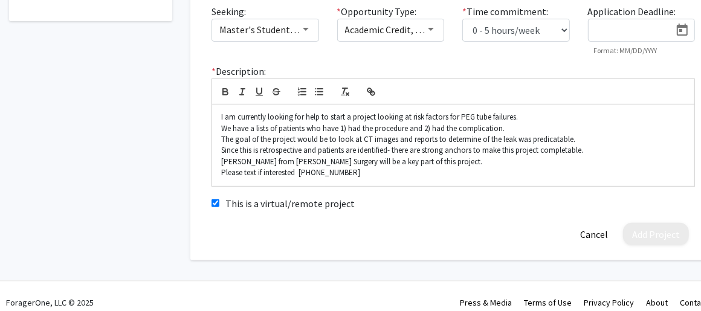
click at [473, 223] on div "Add Project Cancel" at bounding box center [454, 234] width 502 height 22
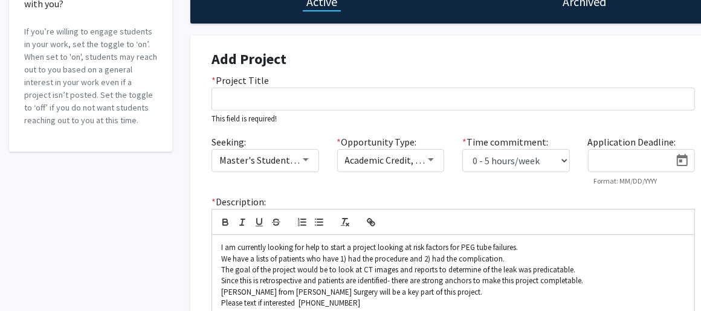
scroll to position [121, 0]
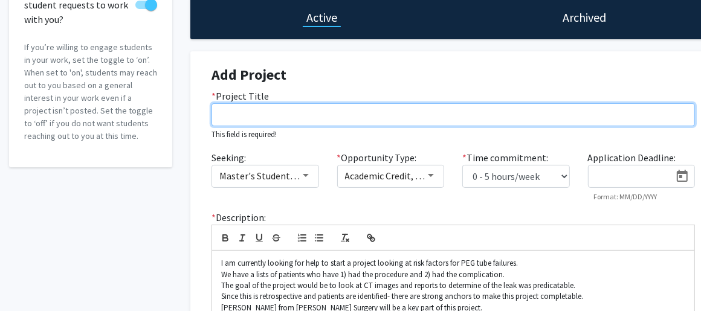
click at [226, 112] on input "* Project Title" at bounding box center [454, 114] width 484 height 23
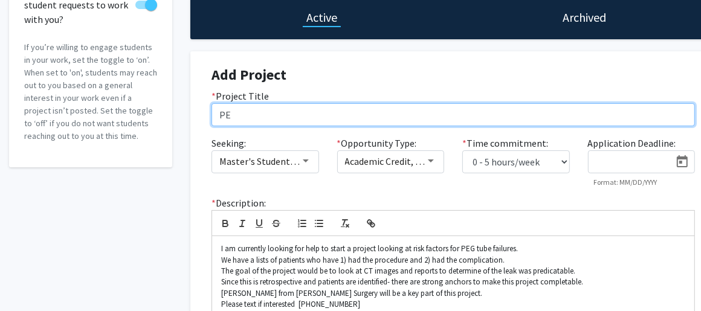
type input "P"
type input "C"
type input "D"
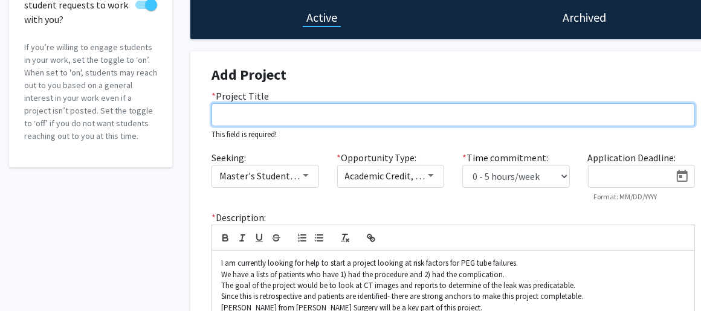
type input "R"
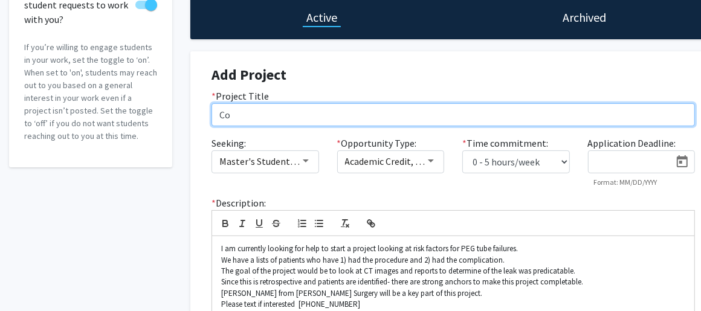
type input "C"
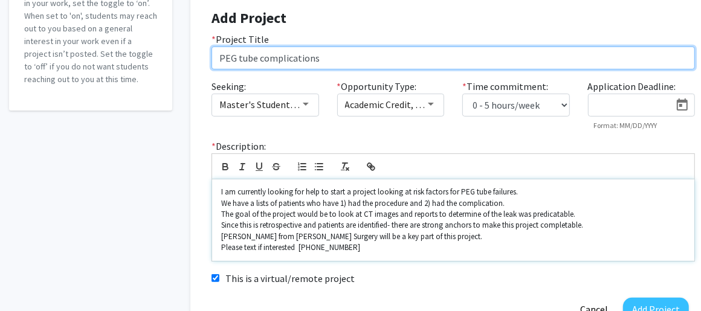
scroll to position [264, 0]
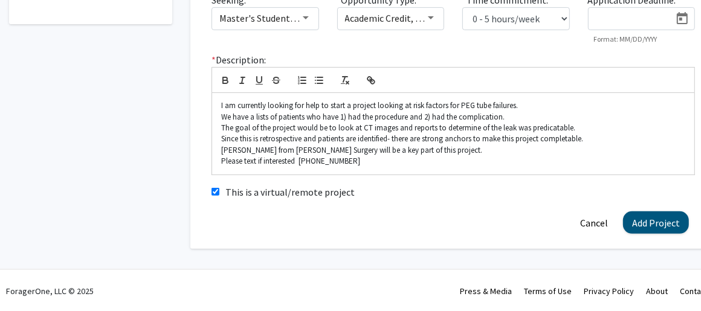
type input "PEG tube complications"
click at [652, 224] on button "Add Project" at bounding box center [656, 223] width 66 height 22
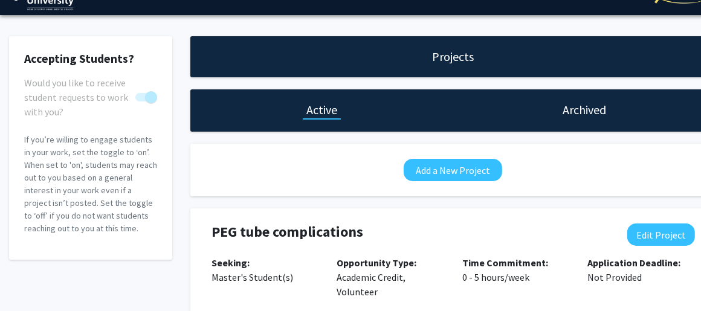
scroll to position [0, 0]
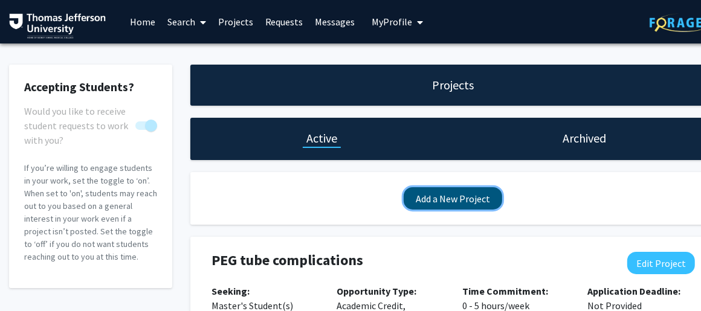
click at [457, 194] on button "Add a New Project" at bounding box center [453, 198] width 99 height 22
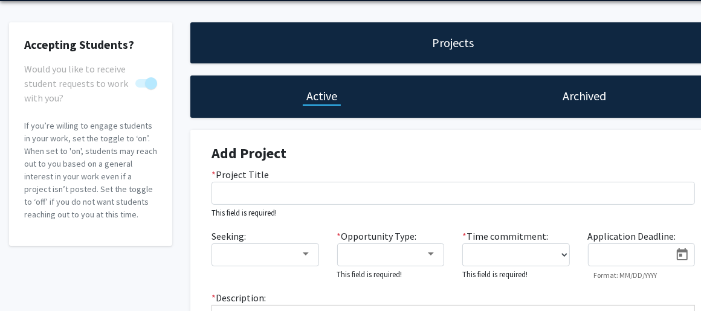
scroll to position [60, 0]
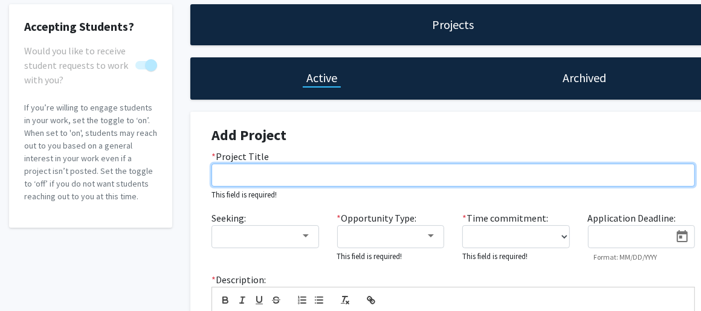
click at [281, 175] on input "* Project Title" at bounding box center [454, 175] width 484 height 23
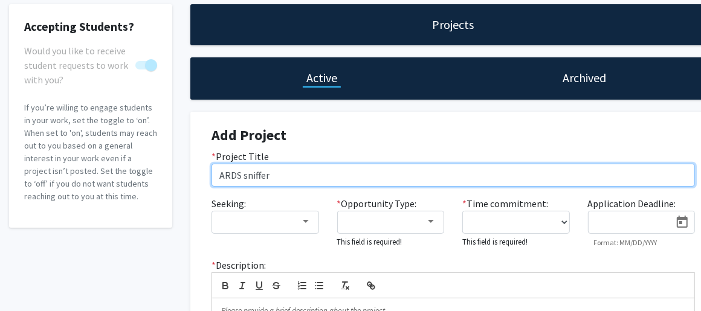
type input "ARDS sniffer"
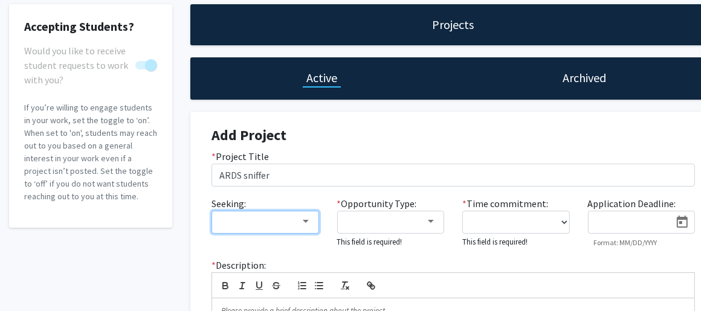
click at [310, 223] on div at bounding box center [305, 222] width 11 height 10
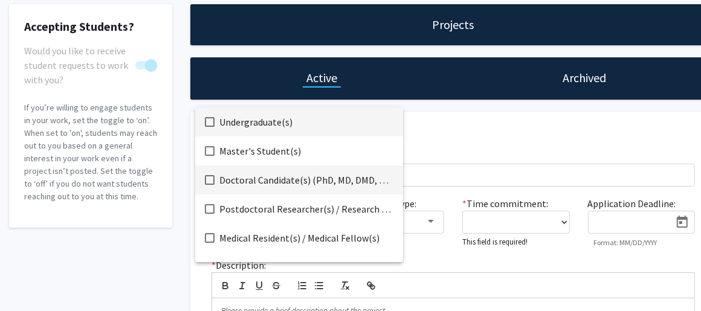
scroll to position [0, 0]
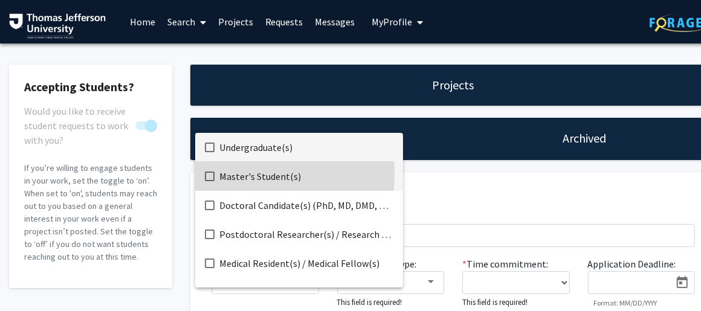
click at [210, 174] on mat-pseudo-checkbox at bounding box center [210, 177] width 10 height 10
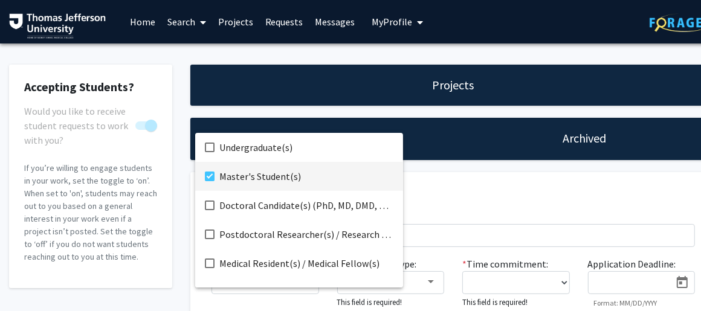
click at [453, 202] on div at bounding box center [350, 155] width 701 height 311
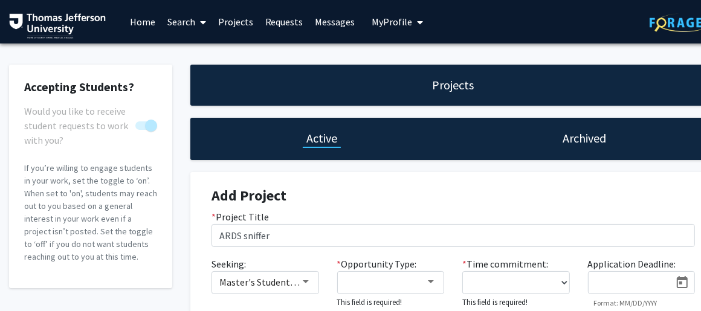
scroll to position [60, 0]
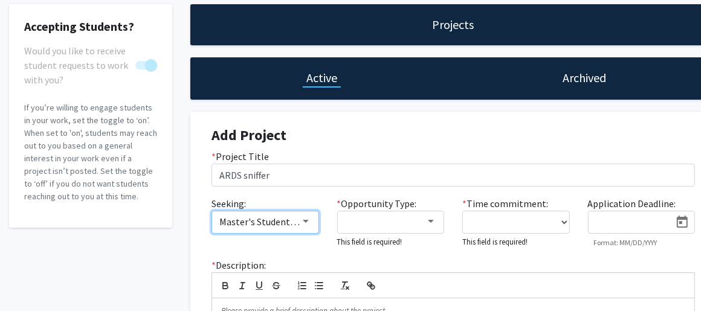
click at [308, 217] on div at bounding box center [305, 222] width 11 height 10
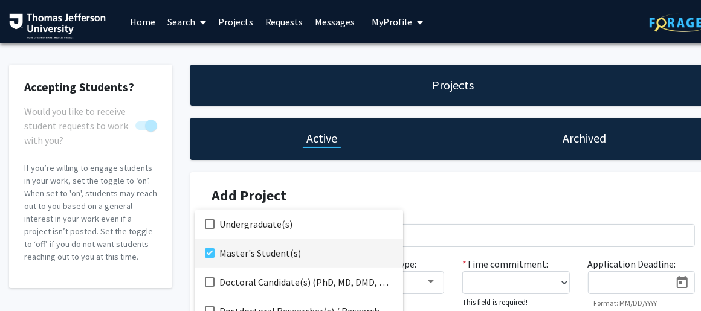
scroll to position [19, 0]
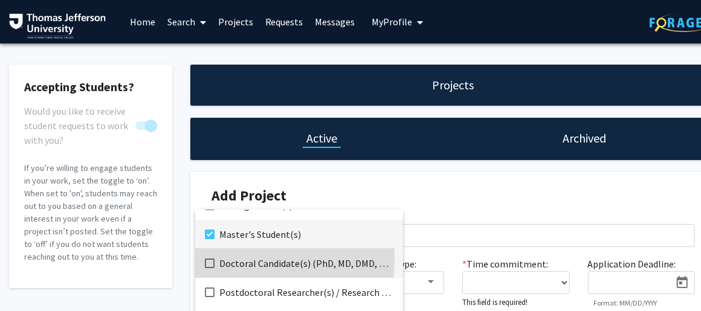
click at [209, 259] on mat-pseudo-checkbox at bounding box center [210, 264] width 10 height 10
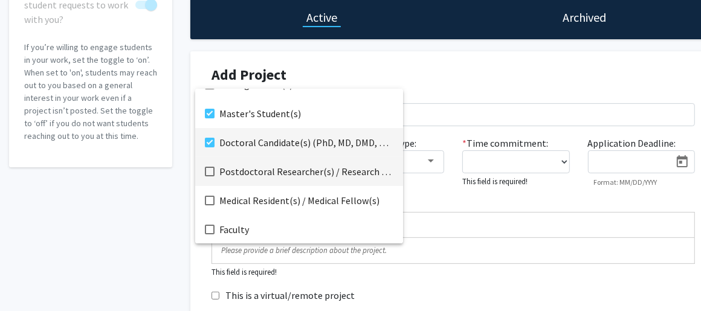
scroll to position [0, 0]
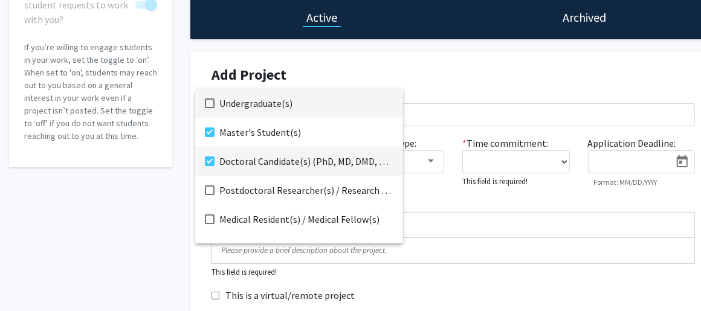
click at [209, 100] on mat-pseudo-checkbox at bounding box center [210, 104] width 10 height 10
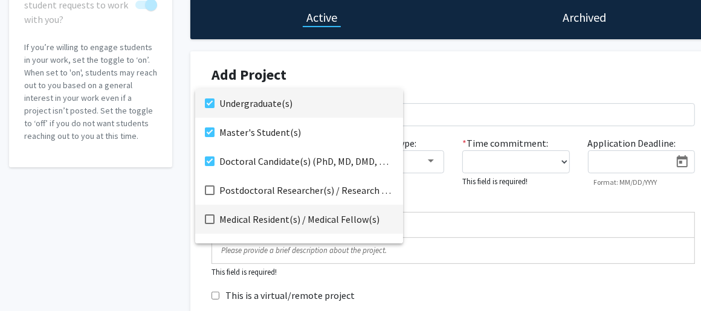
click at [216, 218] on mat-option "Medical Resident(s) / Medical Fellow(s)" at bounding box center [299, 219] width 208 height 29
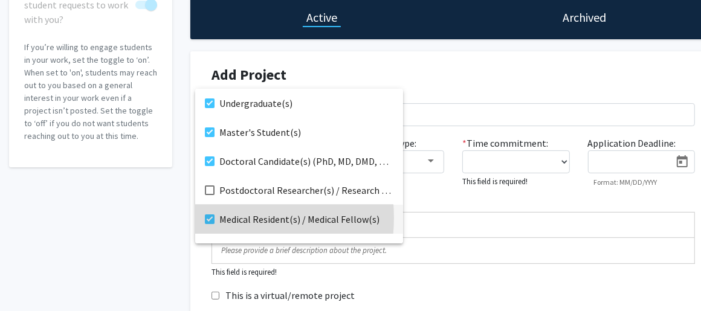
scroll to position [19, 0]
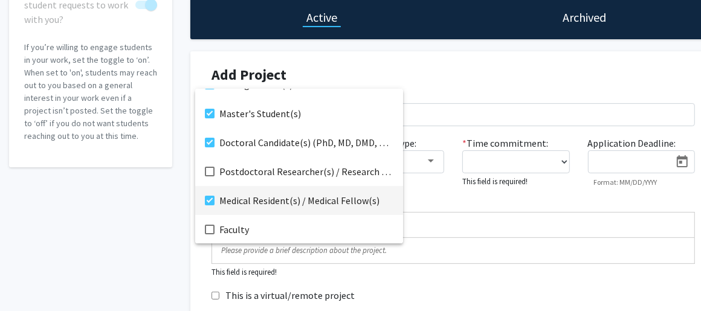
click at [479, 226] on div at bounding box center [350, 155] width 701 height 311
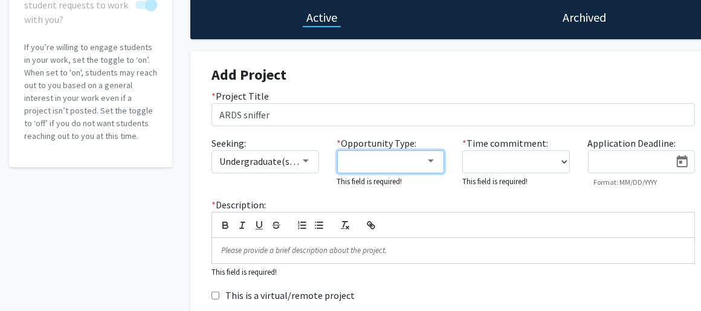
click at [435, 155] on mat-select at bounding box center [391, 162] width 108 height 23
click at [431, 159] on div at bounding box center [431, 162] width 11 height 10
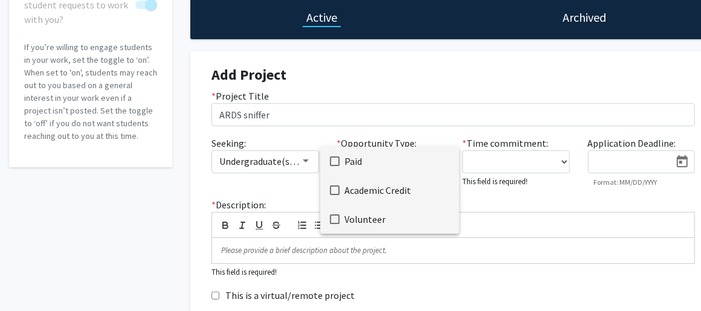
drag, startPoint x: 336, startPoint y: 215, endPoint x: 334, endPoint y: 203, distance: 12.2
click at [336, 215] on mat-pseudo-checkbox at bounding box center [335, 220] width 10 height 10
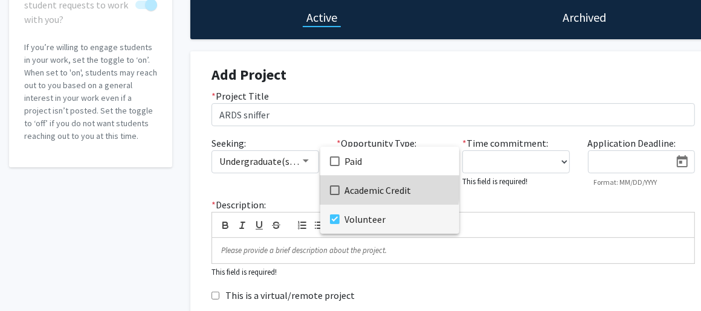
click at [333, 188] on mat-pseudo-checkbox at bounding box center [335, 191] width 10 height 10
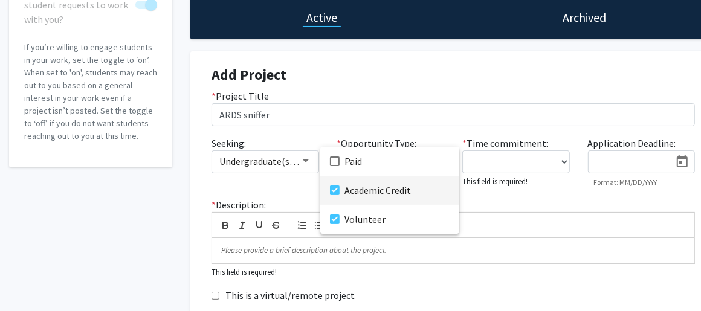
click at [483, 155] on div at bounding box center [350, 155] width 701 height 311
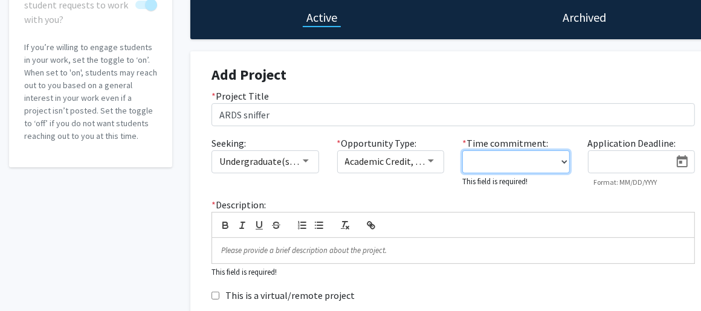
click at [562, 161] on select "0 - 5 hours/week 5 - 10 hours/week 10 - 15 hours/week 15 - 20 hours/week 20 - 3…" at bounding box center [517, 162] width 108 height 23
select select "0 - 5"
click at [463, 151] on select "0 - 5 hours/week 5 - 10 hours/week 10 - 15 hours/week 15 - 20 hours/week 20 - 3…" at bounding box center [517, 162] width 108 height 23
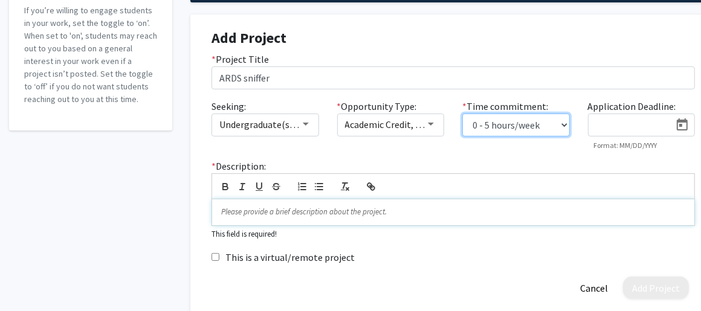
scroll to position [181, 0]
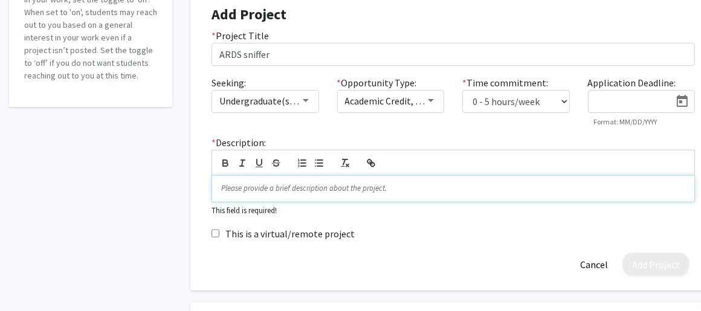
click at [300, 189] on p at bounding box center [453, 188] width 464 height 11
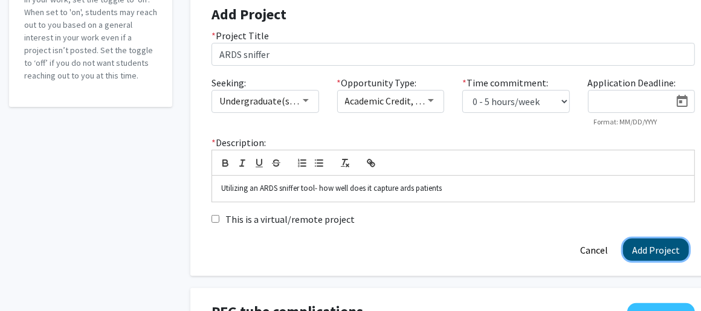
click at [646, 250] on button "Add Project" at bounding box center [656, 250] width 66 height 22
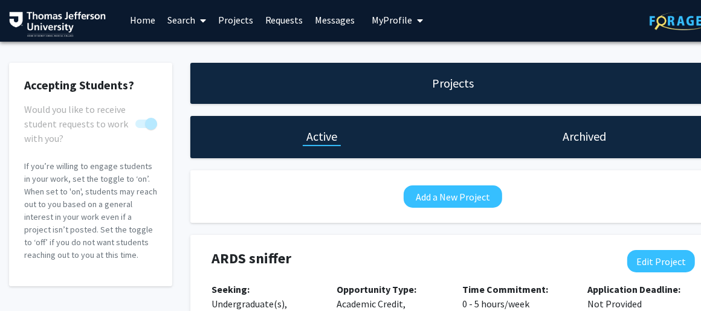
scroll to position [0, 0]
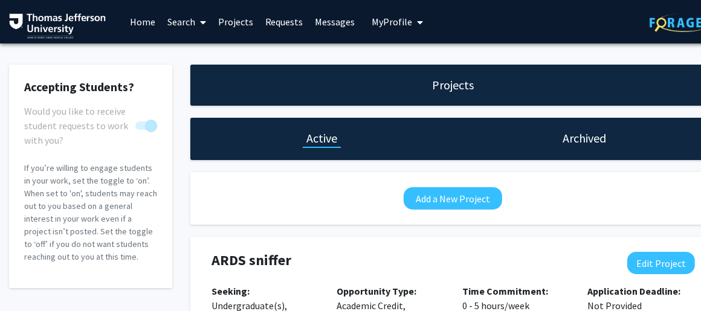
click at [320, 141] on h1 "Active" at bounding box center [322, 138] width 31 height 17
click at [322, 140] on h1 "Active" at bounding box center [322, 138] width 31 height 17
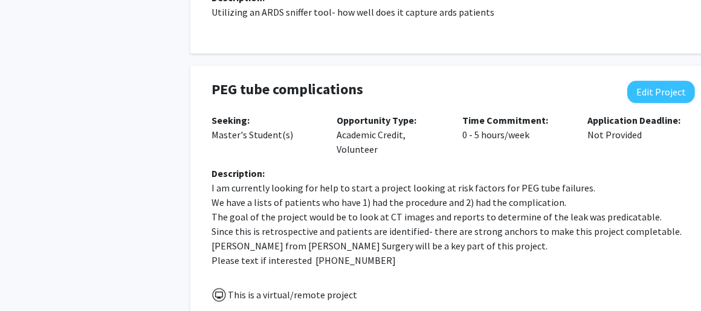
scroll to position [423, 0]
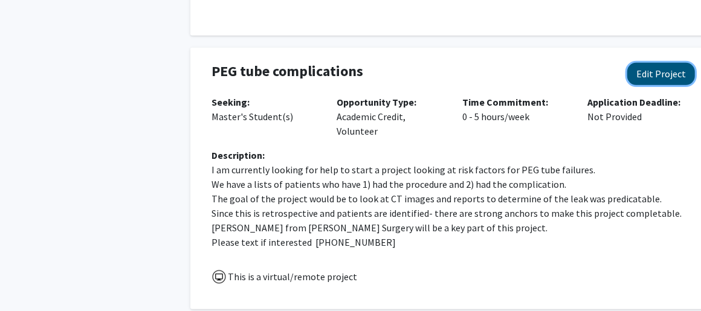
click at [663, 80] on button "Edit Project" at bounding box center [662, 74] width 68 height 22
select select "0 - 5"
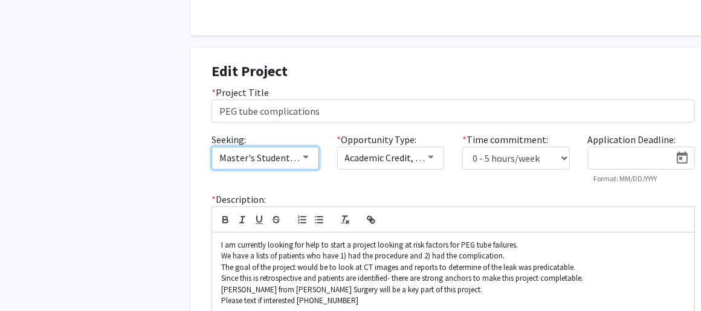
click at [304, 154] on div at bounding box center [305, 158] width 11 height 10
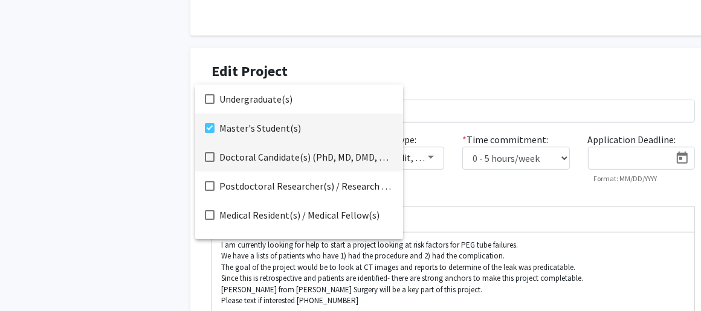
click at [212, 155] on mat-pseudo-checkbox at bounding box center [210, 157] width 10 height 10
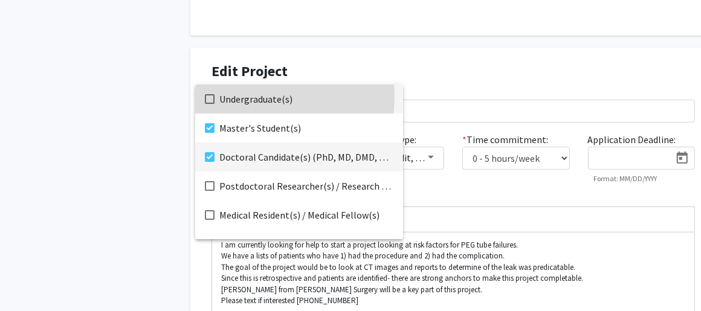
click at [209, 95] on mat-pseudo-checkbox at bounding box center [210, 99] width 10 height 10
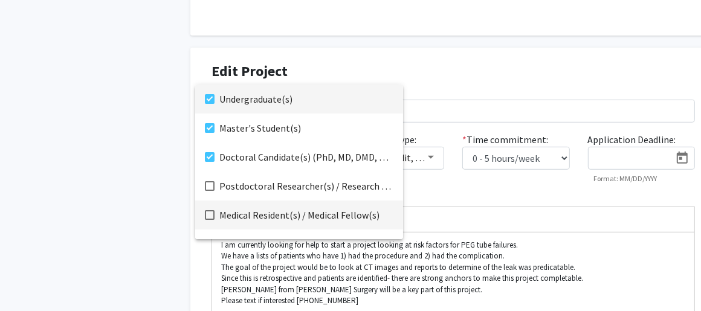
click at [210, 215] on mat-pseudo-checkbox at bounding box center [210, 215] width 10 height 10
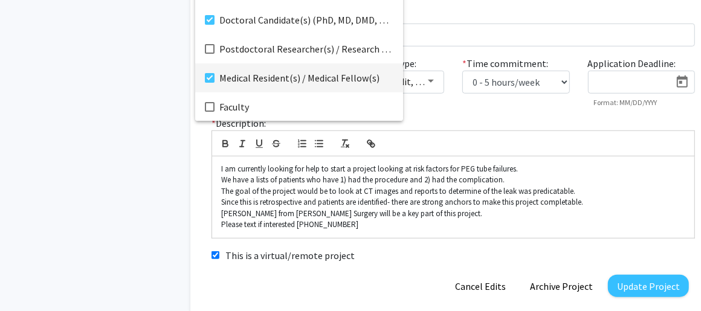
scroll to position [544, 0]
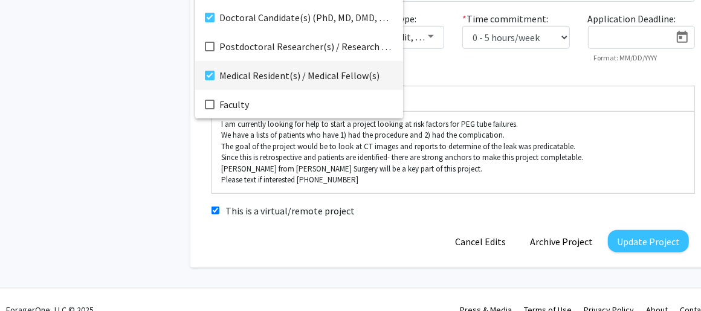
click at [640, 241] on div at bounding box center [350, 155] width 701 height 311
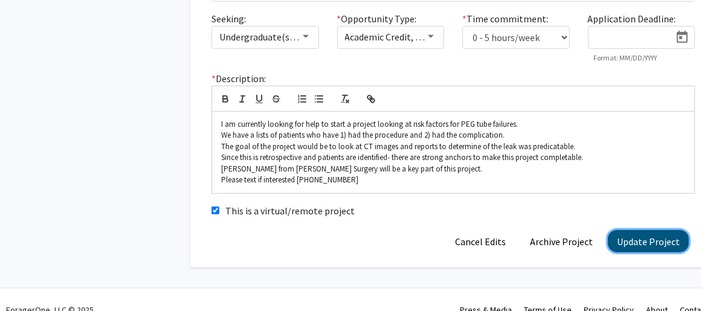
click at [661, 235] on button "Update Project" at bounding box center [648, 241] width 81 height 22
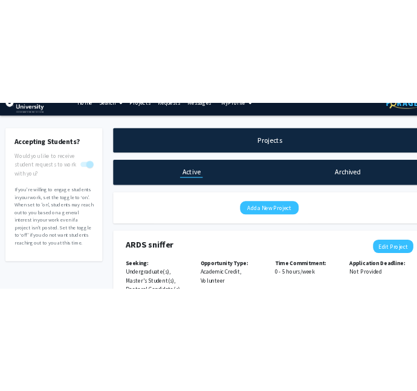
scroll to position [0, 0]
